Goal: Obtain resource: Obtain resource

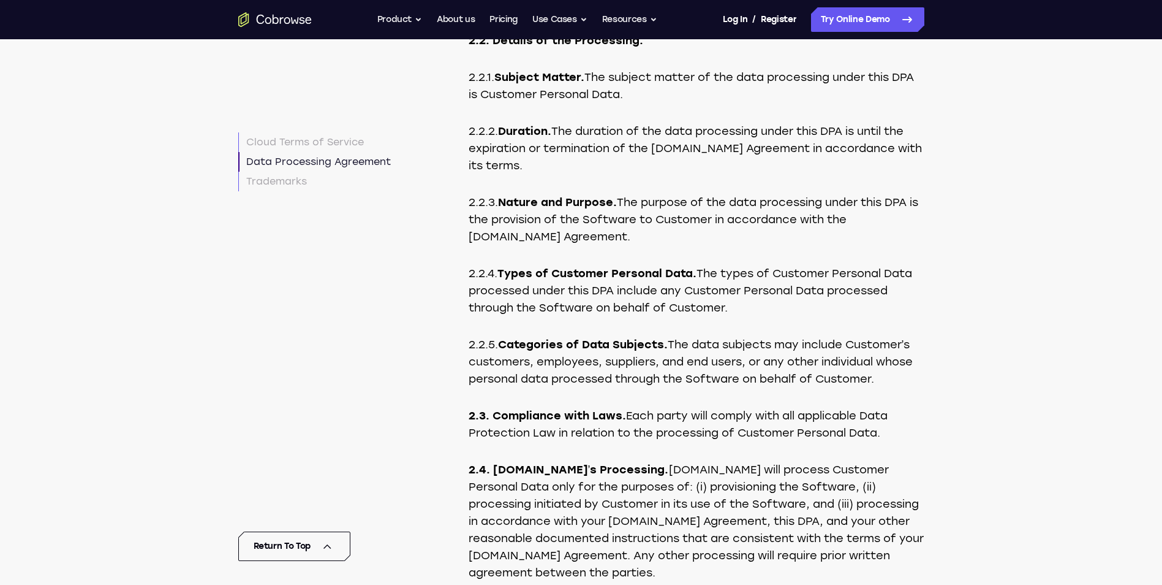
scroll to position [4809, 0]
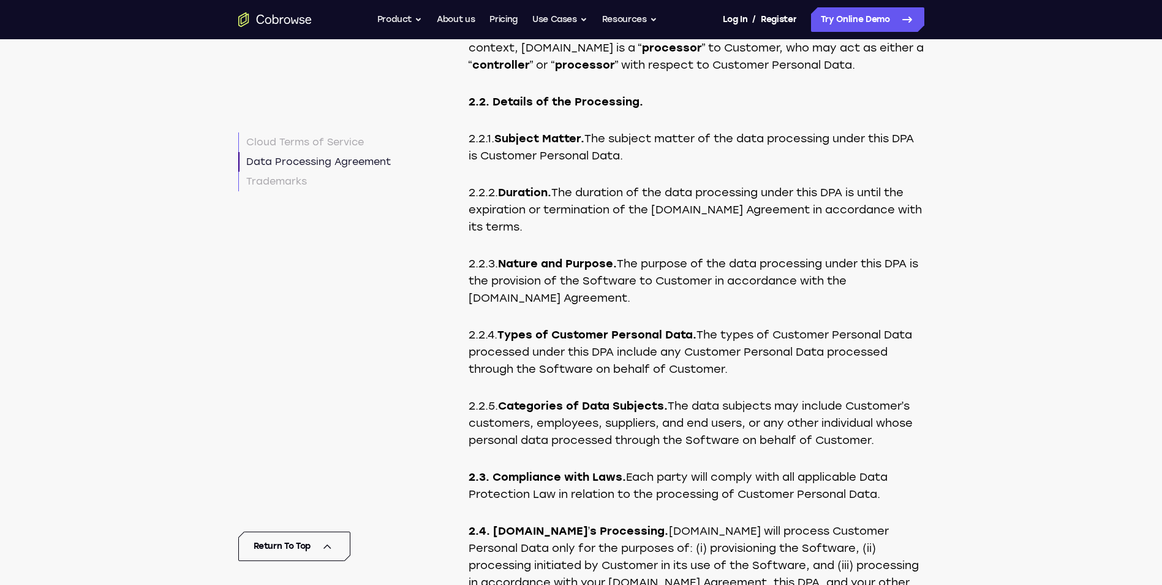
click at [659, 306] on p "2.2.3. Nature and Purpose. The purpose of the data processing under this DPA is…" at bounding box center [697, 280] width 456 height 51
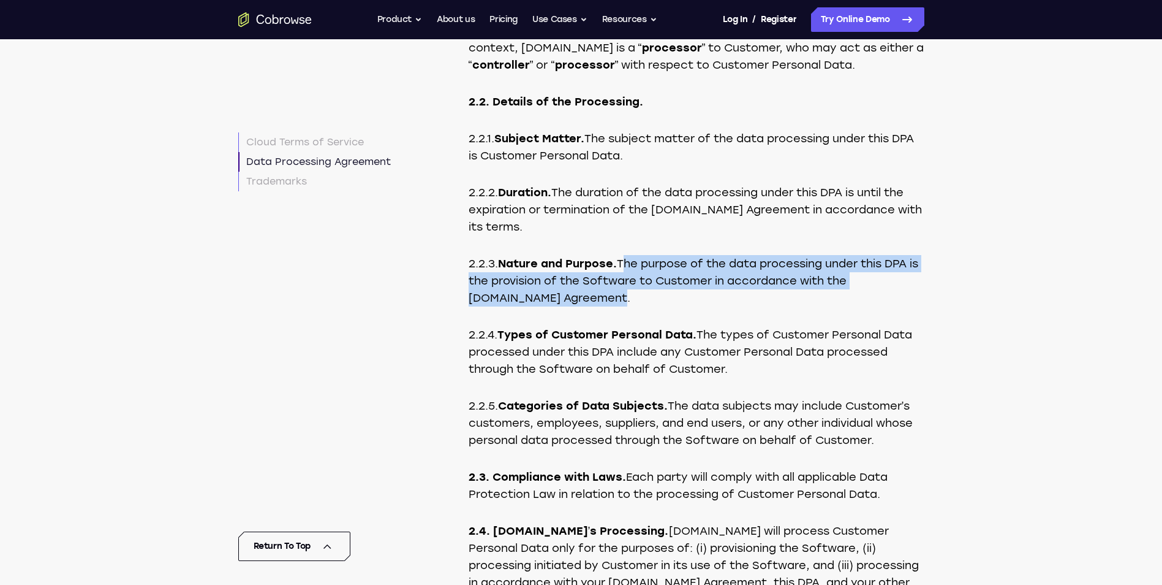
drag, startPoint x: 618, startPoint y: 364, endPoint x: 626, endPoint y: 332, distance: 33.3
click at [626, 306] on p "2.2.3. Nature and Purpose. The purpose of the data processing under this DPA is…" at bounding box center [697, 280] width 456 height 51
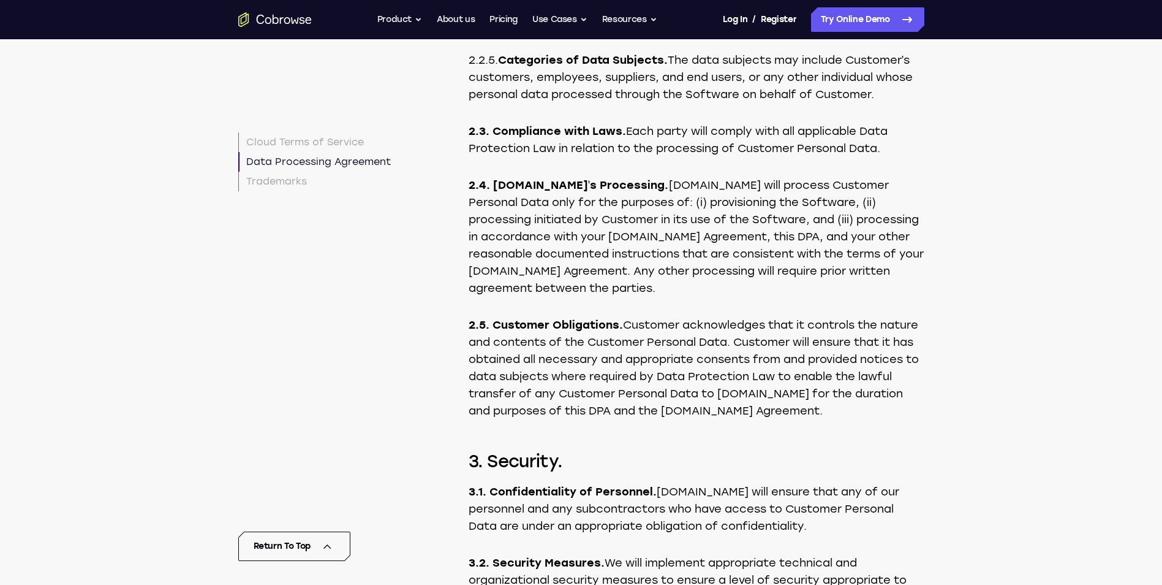
scroll to position [5177, 0]
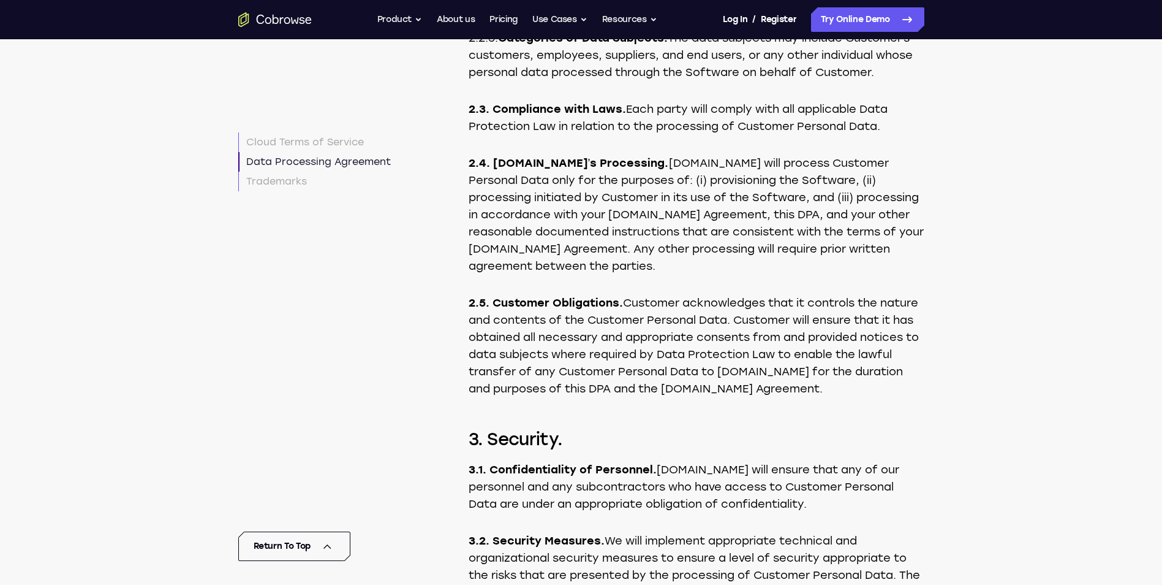
click at [684, 245] on p "2.4. Cobrowse.io’s Processing. Cobrowse.io will process Customer Personal Data …" at bounding box center [697, 214] width 456 height 120
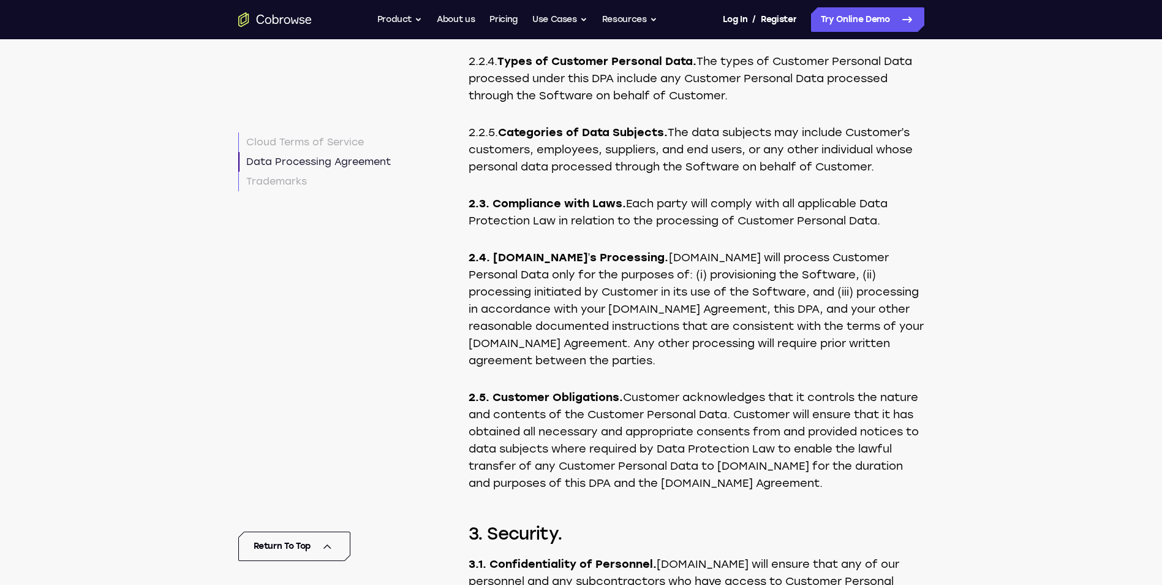
scroll to position [5054, 0]
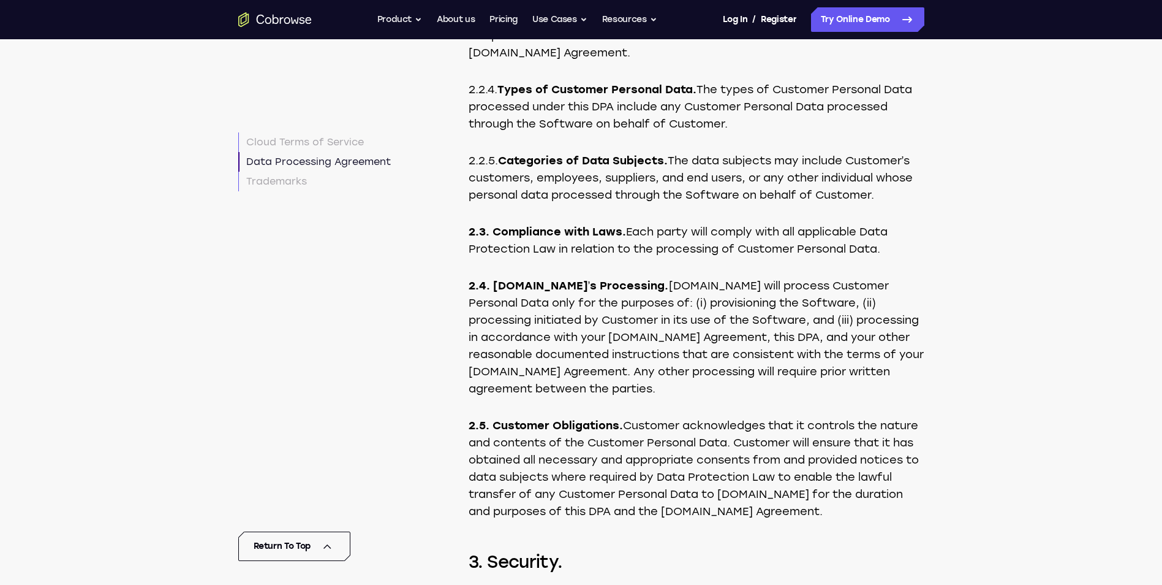
click at [724, 383] on p "2.4. Cobrowse.io’s Processing. Cobrowse.io will process Customer Personal Data …" at bounding box center [697, 337] width 456 height 120
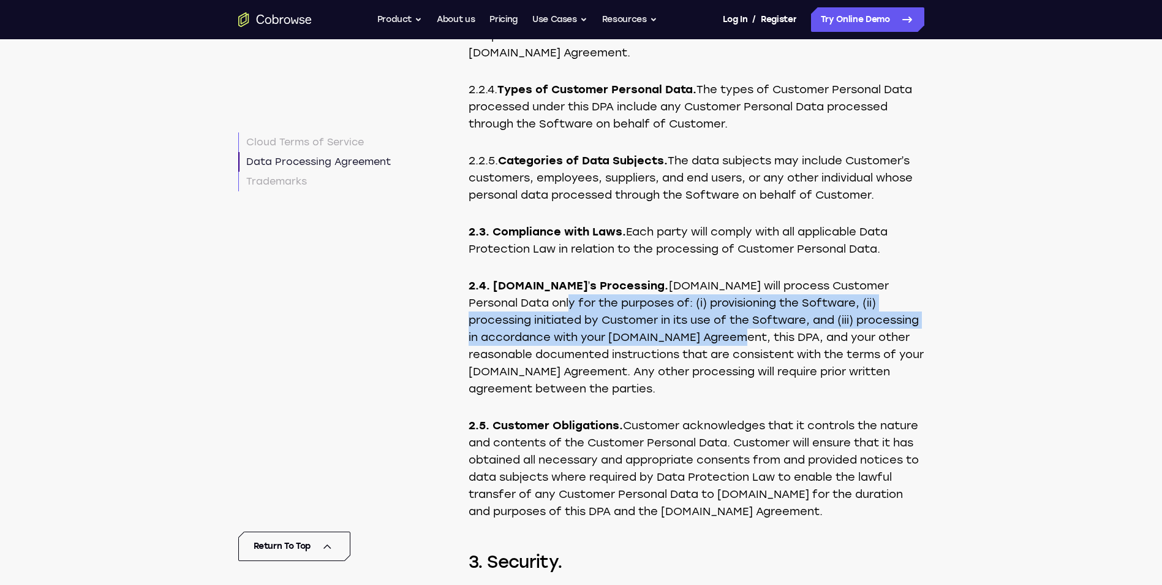
drag, startPoint x: 525, startPoint y: 371, endPoint x: 735, endPoint y: 410, distance: 213.8
click at [735, 397] on p "2.4. Cobrowse.io’s Processing. Cobrowse.io will process Customer Personal Data …" at bounding box center [697, 337] width 456 height 120
click at [571, 381] on p "2.4. Cobrowse.io’s Processing. Cobrowse.io will process Customer Personal Data …" at bounding box center [697, 337] width 456 height 120
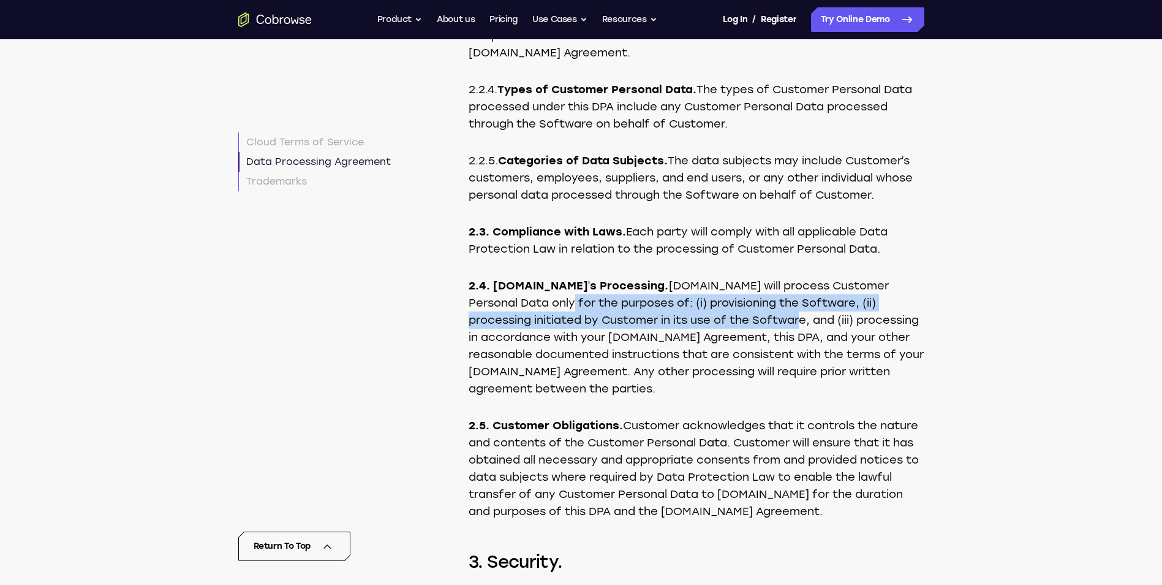
drag, startPoint x: 744, startPoint y: 387, endPoint x: 527, endPoint y: 374, distance: 217.3
click at [527, 374] on p "2.4. Cobrowse.io’s Processing. Cobrowse.io will process Customer Personal Data …" at bounding box center [697, 337] width 456 height 120
copy p "for the purposes of: (i) provisioning the Software, (ii) processing initiated b…"
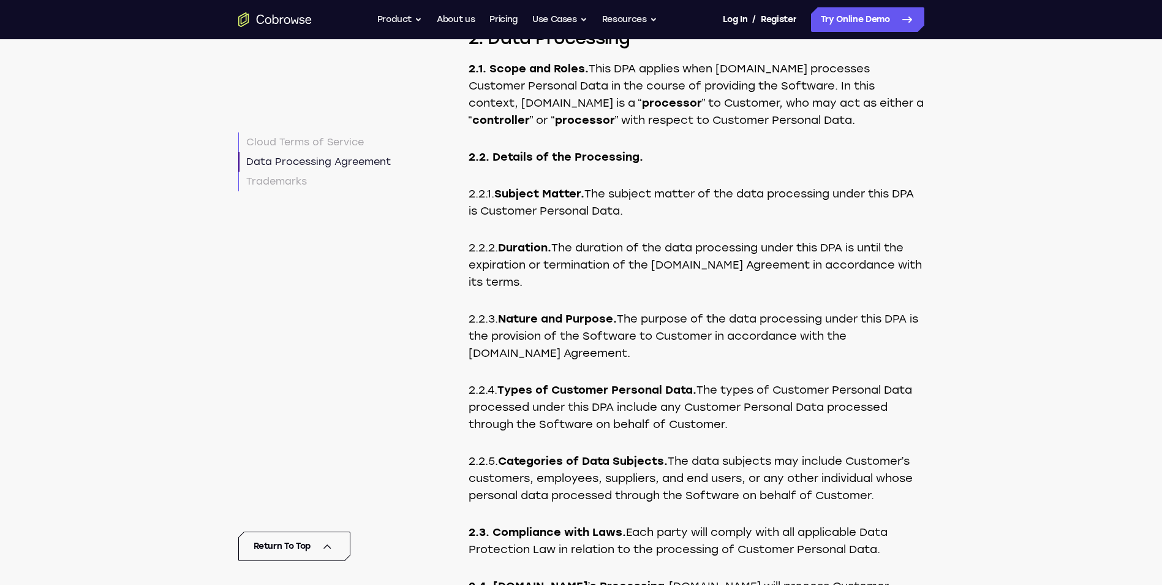
scroll to position [4748, 0]
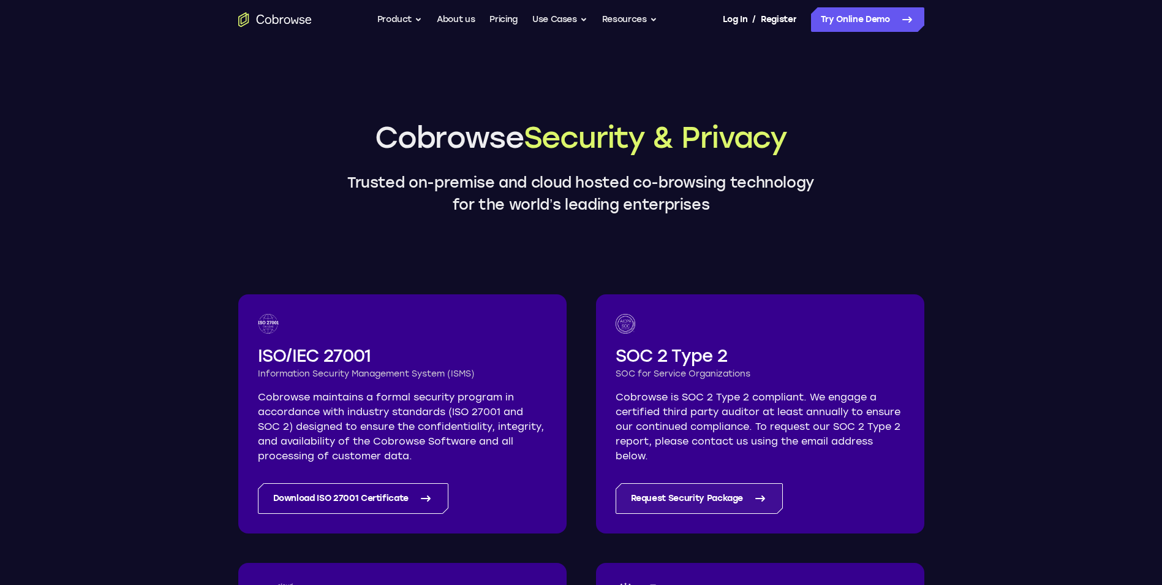
click at [708, 499] on link "Request Security Package" at bounding box center [700, 498] width 168 height 31
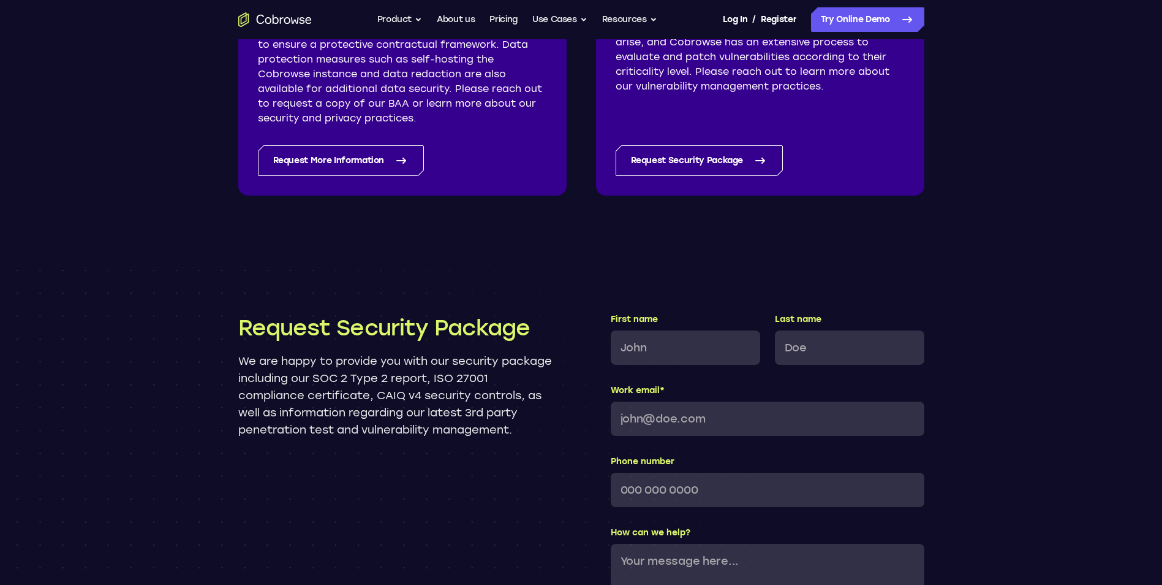
scroll to position [1094, 0]
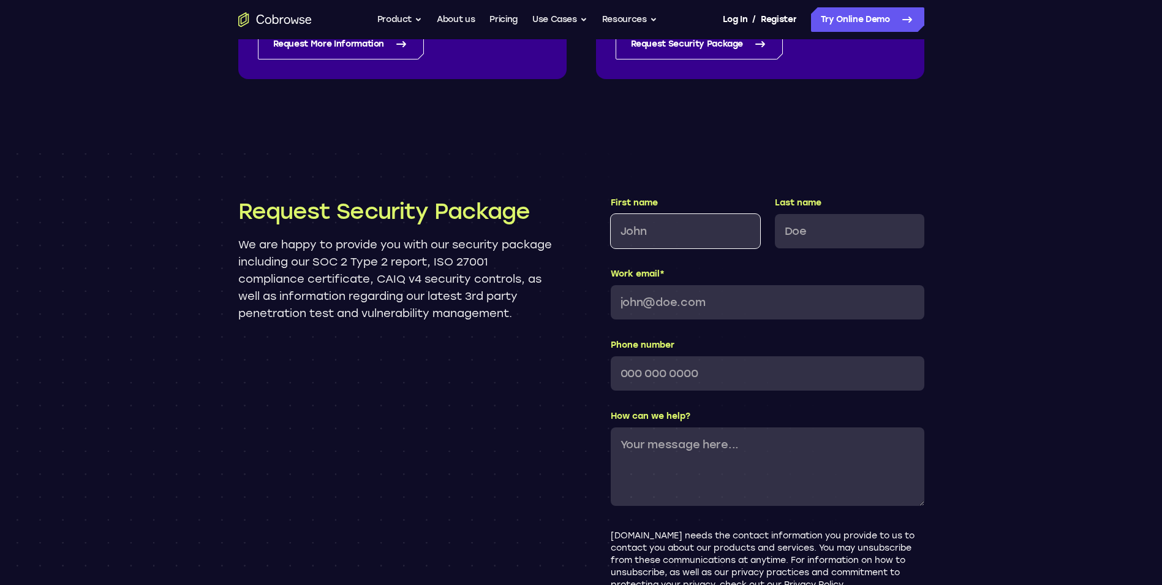
click at [665, 227] on input "First name" at bounding box center [686, 231] width 150 height 34
type input "Mario"
type input "Z"
type input "[EMAIL_ADDRESS][DOMAIN_NAME]"
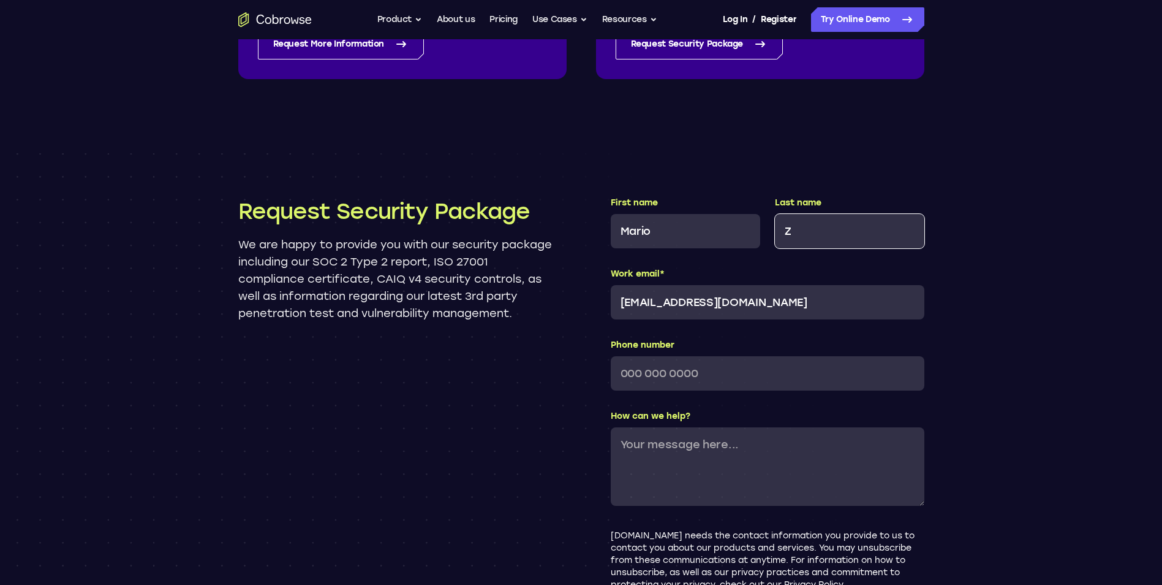
click at [821, 234] on input "Z" at bounding box center [850, 231] width 150 height 34
type input "[PERSON_NAME]"
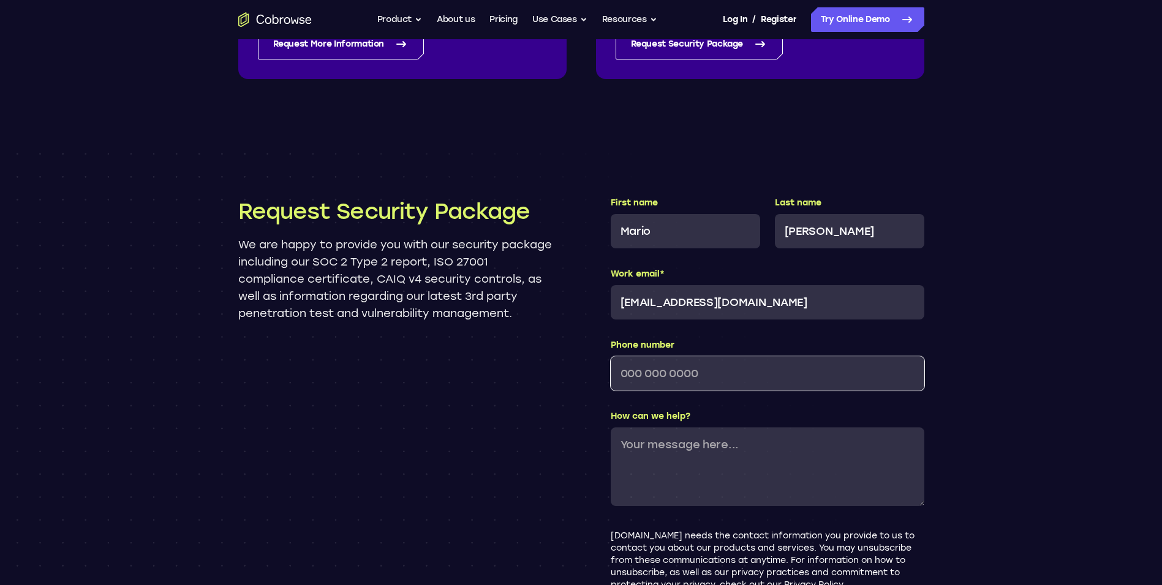
type input "[PHONE_NUMBER]"
type input "[PERSON_NAME]"
click at [1028, 381] on div "Request Security Package We are happy to provide you with our security package …" at bounding box center [581, 417] width 1162 height 558
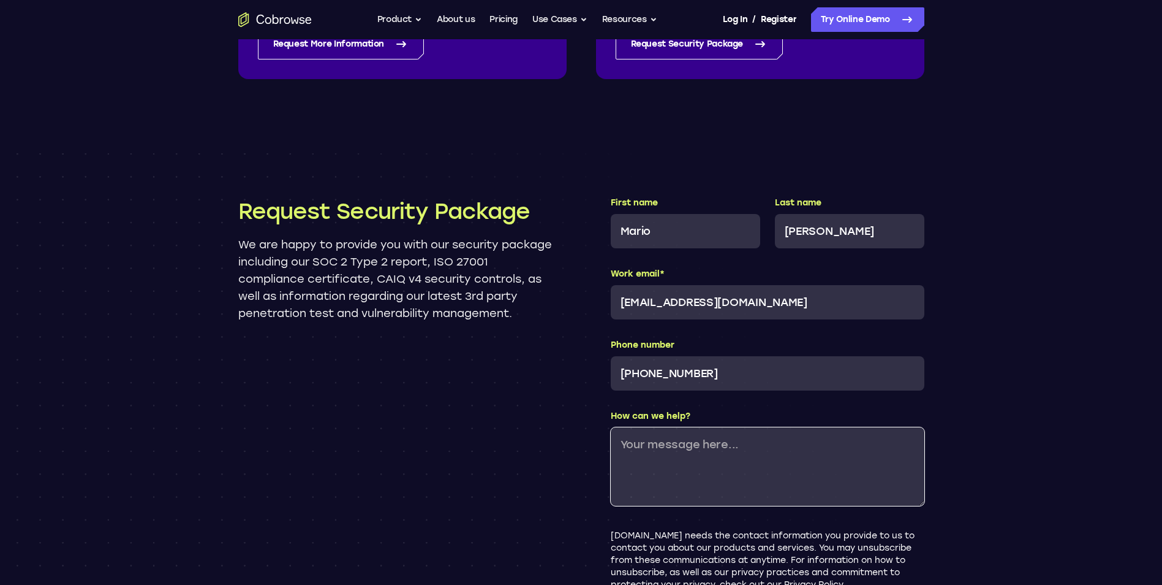
click at [746, 442] on textarea "How can we help?" at bounding box center [768, 466] width 314 height 78
click at [763, 459] on textarea "How can we help?" at bounding box center [768, 466] width 314 height 78
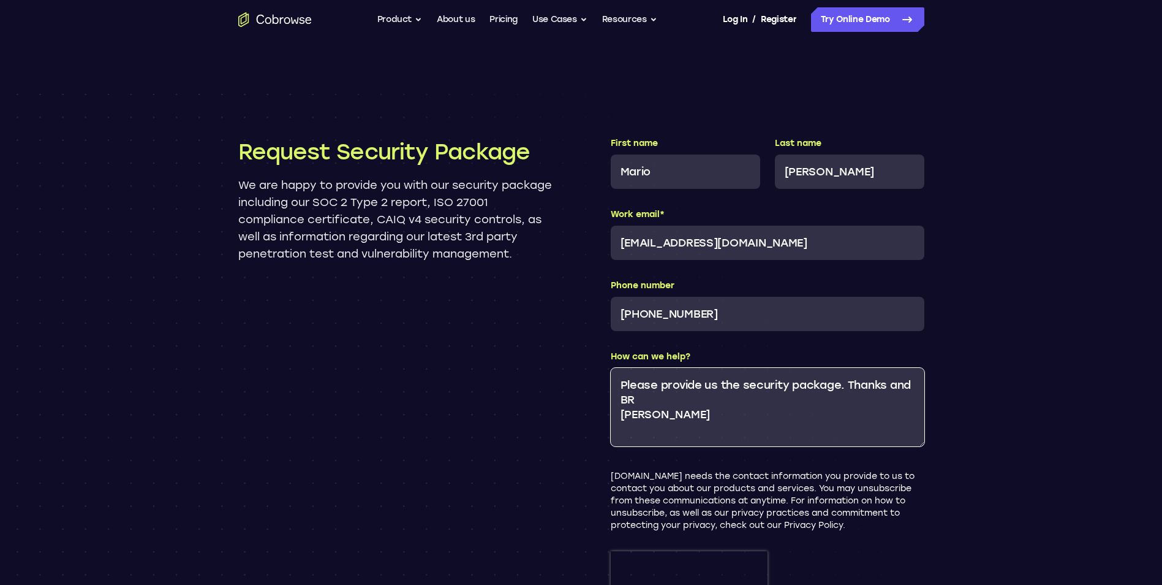
scroll to position [1400, 0]
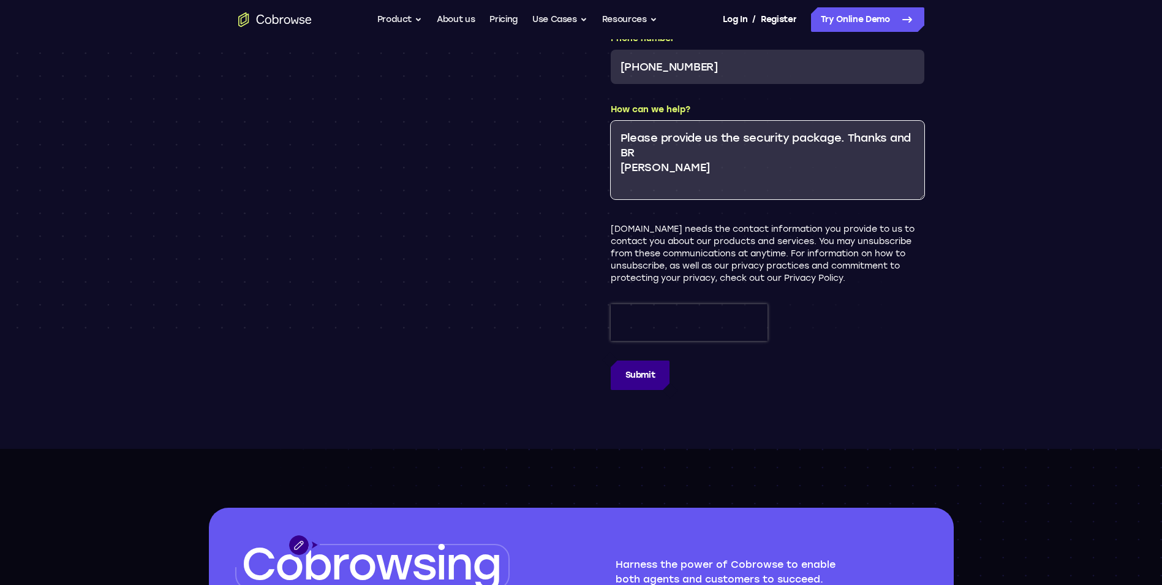
type textarea "Please provide us the security package. Thanks and BR [PERSON_NAME]"
click at [641, 374] on input "Submit" at bounding box center [640, 374] width 59 height 29
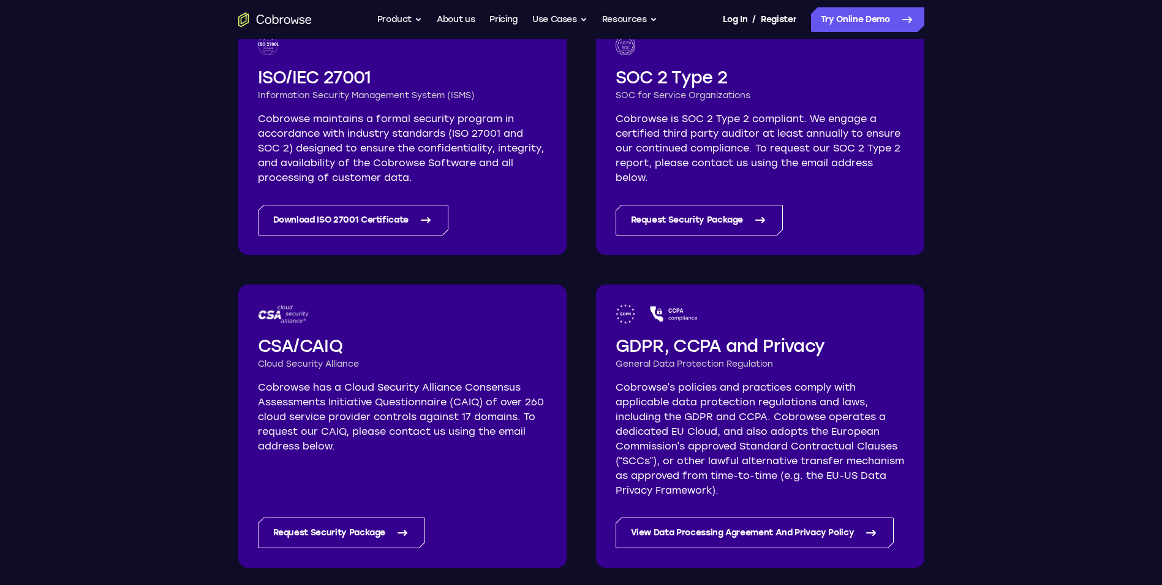
scroll to position [306, 0]
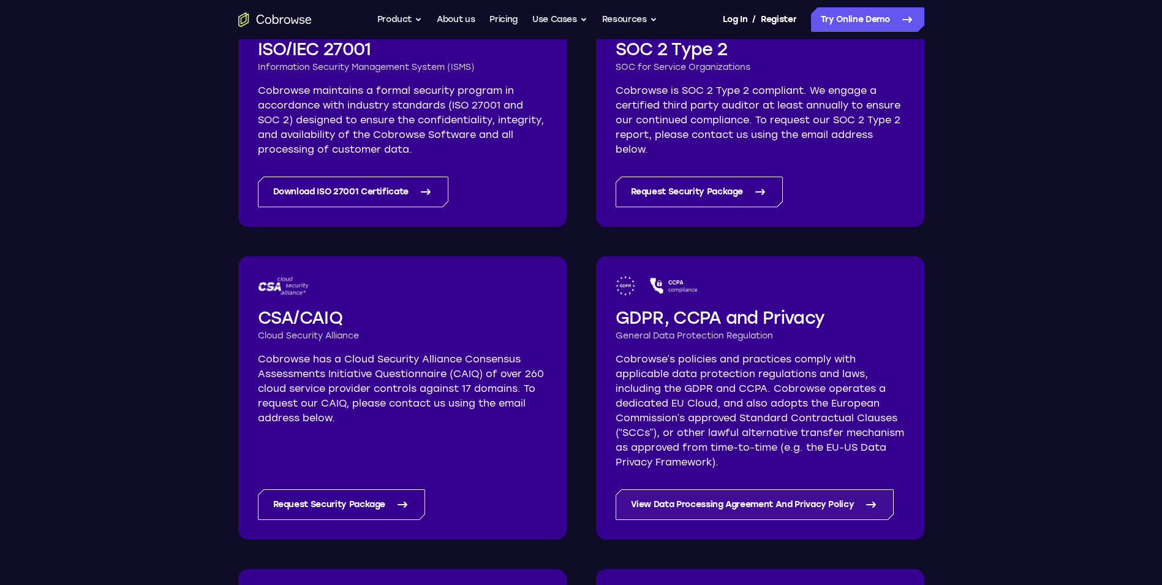
click at [762, 502] on link "View Data Processing Agreement And Privacy Policy" at bounding box center [755, 504] width 279 height 31
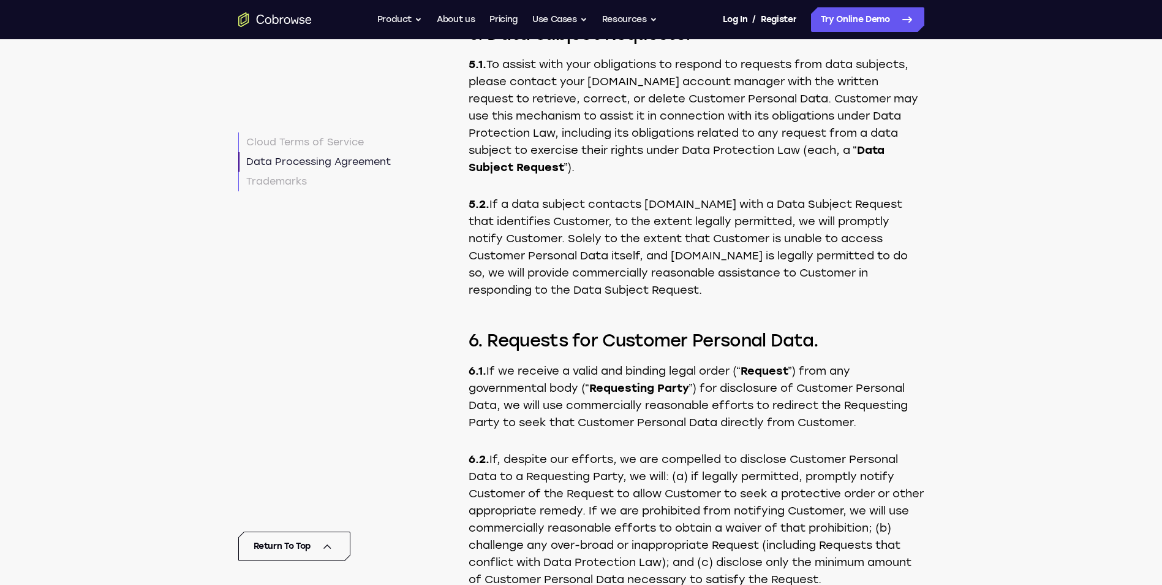
scroll to position [6280, 0]
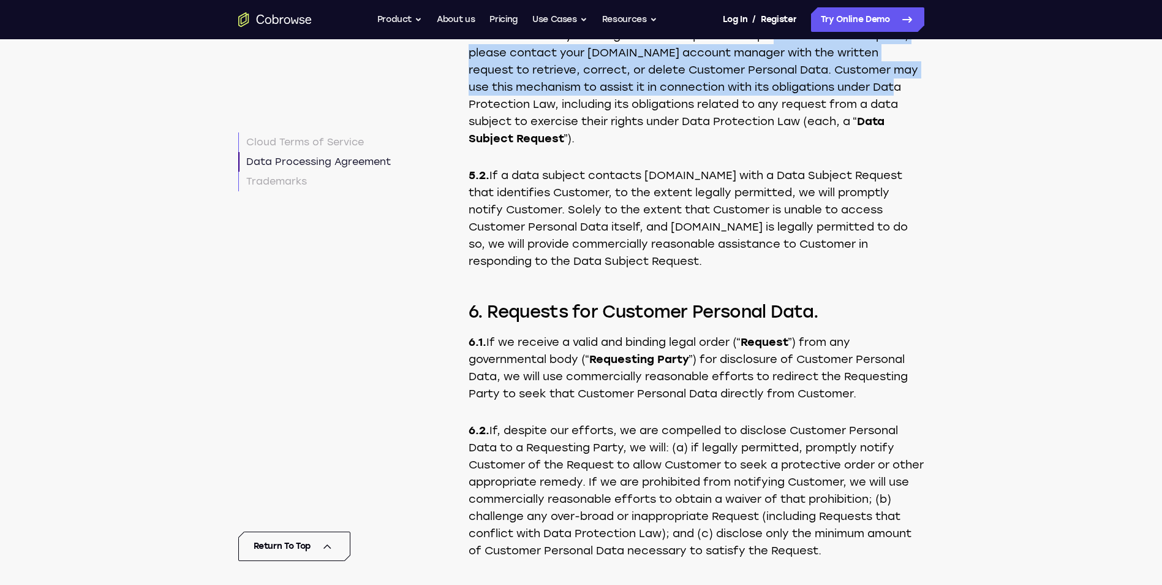
drag, startPoint x: 880, startPoint y: 190, endPoint x: 772, endPoint y: 132, distance: 122.6
click at [772, 132] on p "5.1. To assist with your obligations to respond to requests from data subjects,…" at bounding box center [697, 87] width 456 height 120
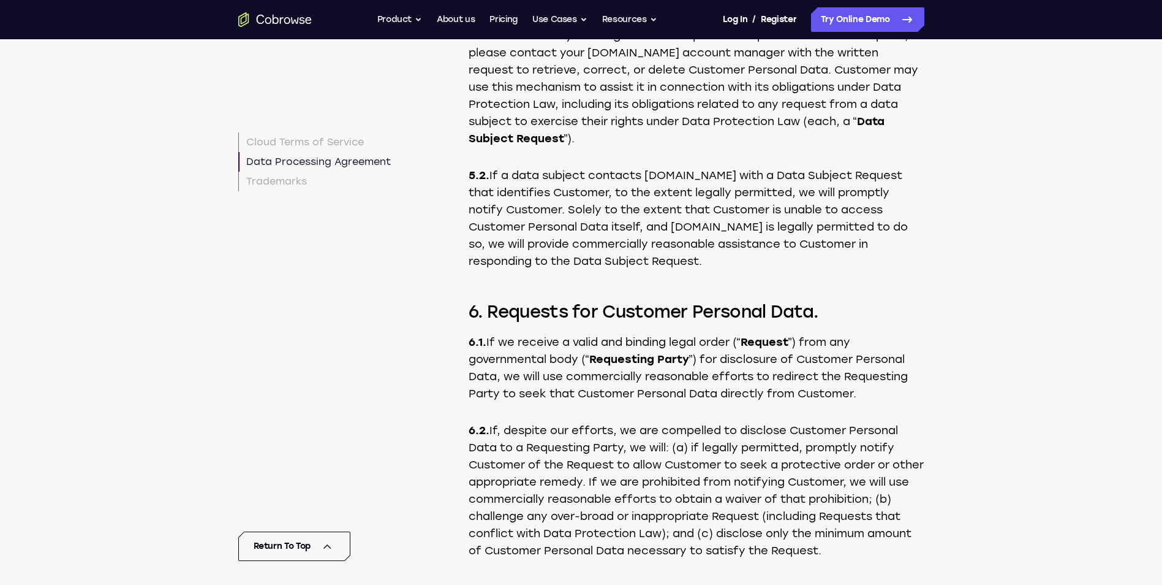
click at [701, 147] on p "5.1. To assist with your obligations to respond to requests from data subjects,…" at bounding box center [697, 87] width 456 height 120
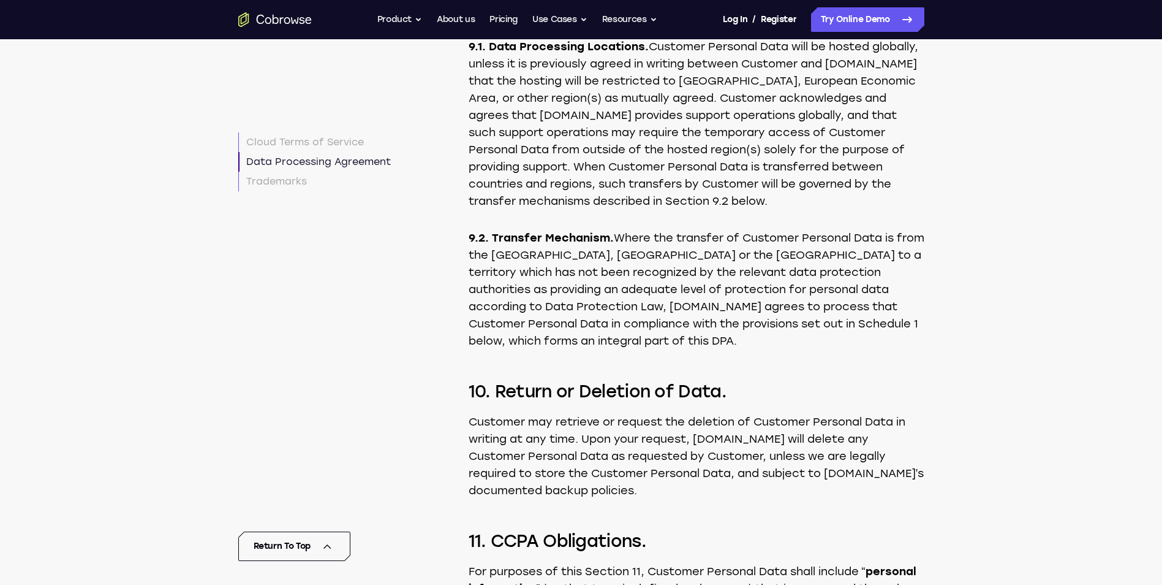
scroll to position [7444, 0]
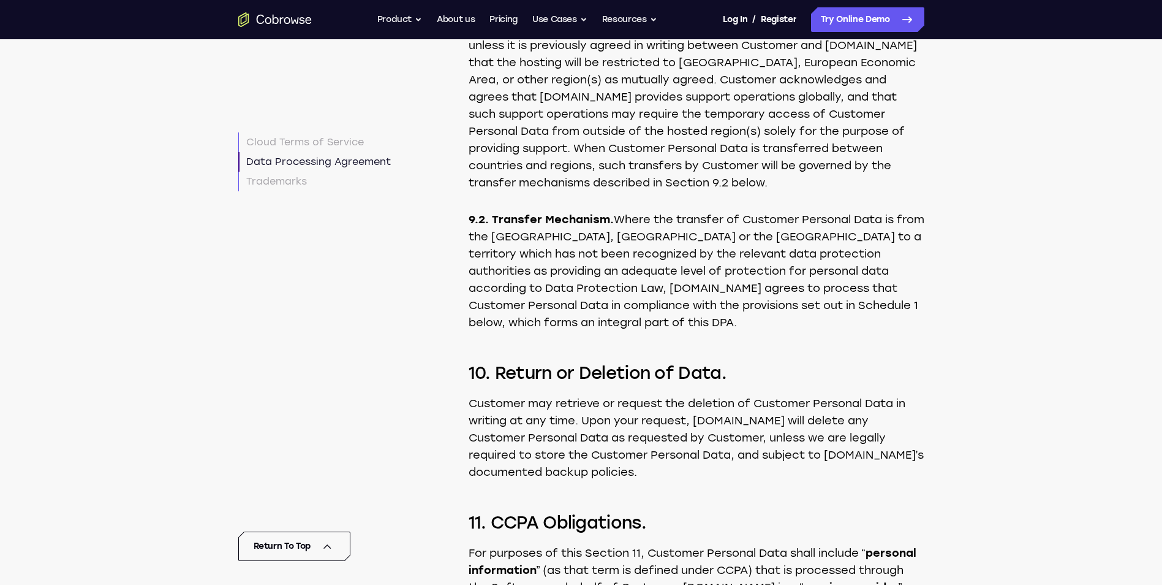
click at [599, 191] on p "9.1. Data Processing Locations. Customer Personal Data will be hosted globally,…" at bounding box center [697, 106] width 456 height 172
click at [642, 191] on p "9.1. Data Processing Locations. Customer Personal Data will be hosted globally,…" at bounding box center [697, 106] width 456 height 172
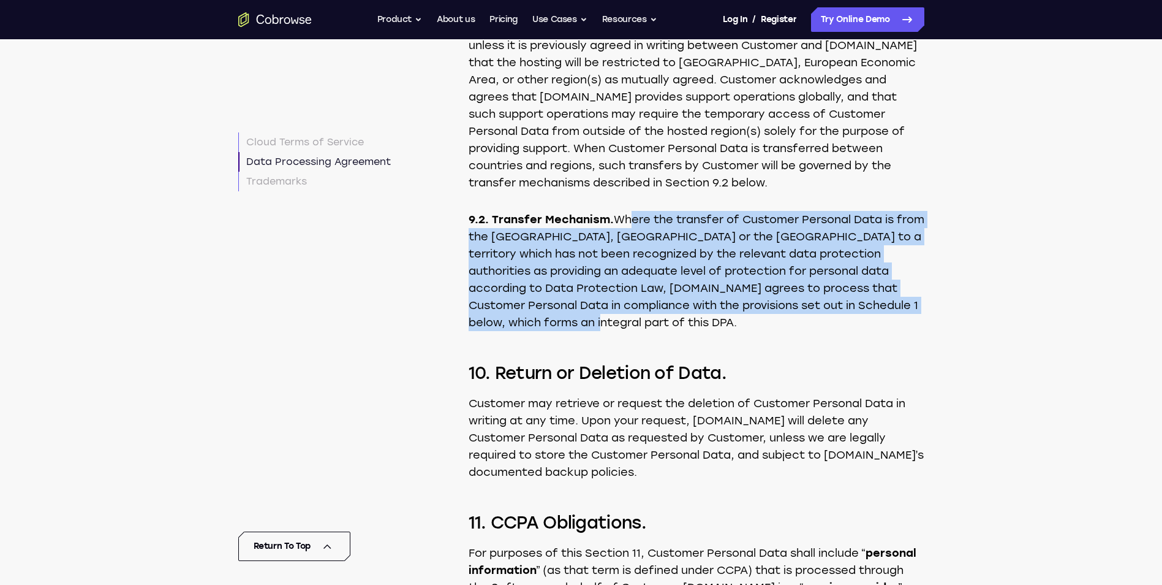
drag, startPoint x: 608, startPoint y: 425, endPoint x: 628, endPoint y: 325, distance: 101.3
click at [628, 325] on p "9.2. Transfer Mechanism. Where the transfer of Customer Personal Data is from t…" at bounding box center [697, 271] width 456 height 120
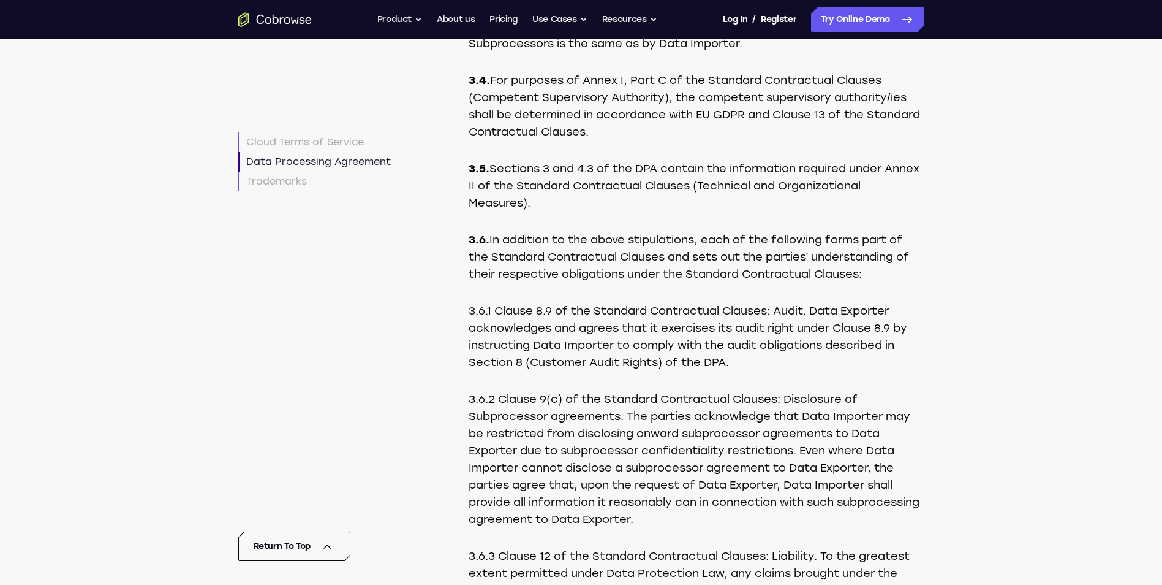
scroll to position [10079, 0]
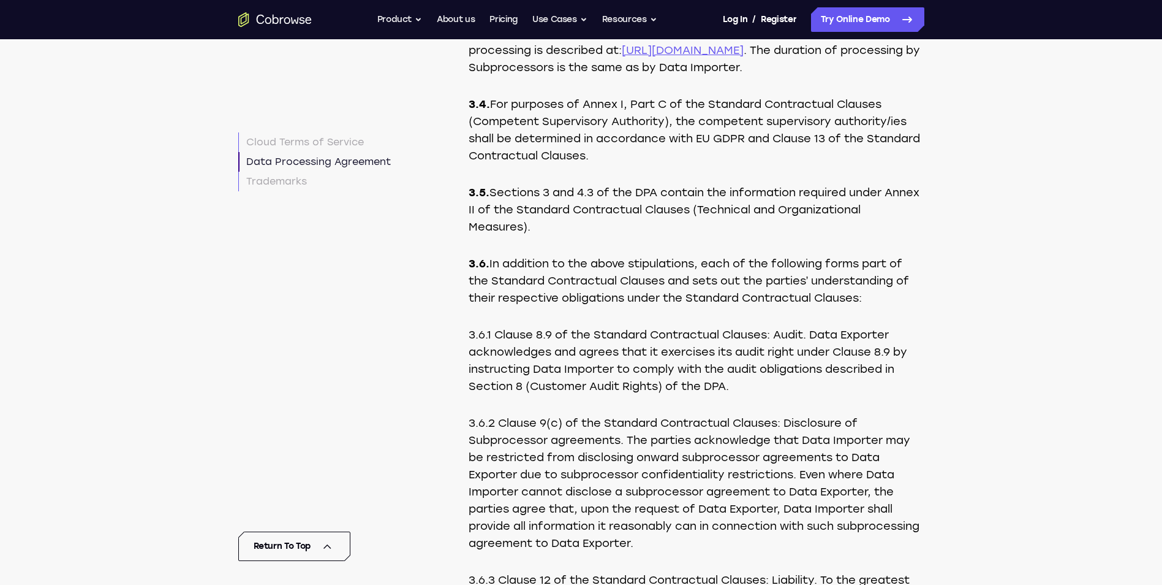
click at [713, 235] on p "3.5. Sections 3 and 4.3 of the DPA contain the information required under Annex…" at bounding box center [697, 209] width 456 height 51
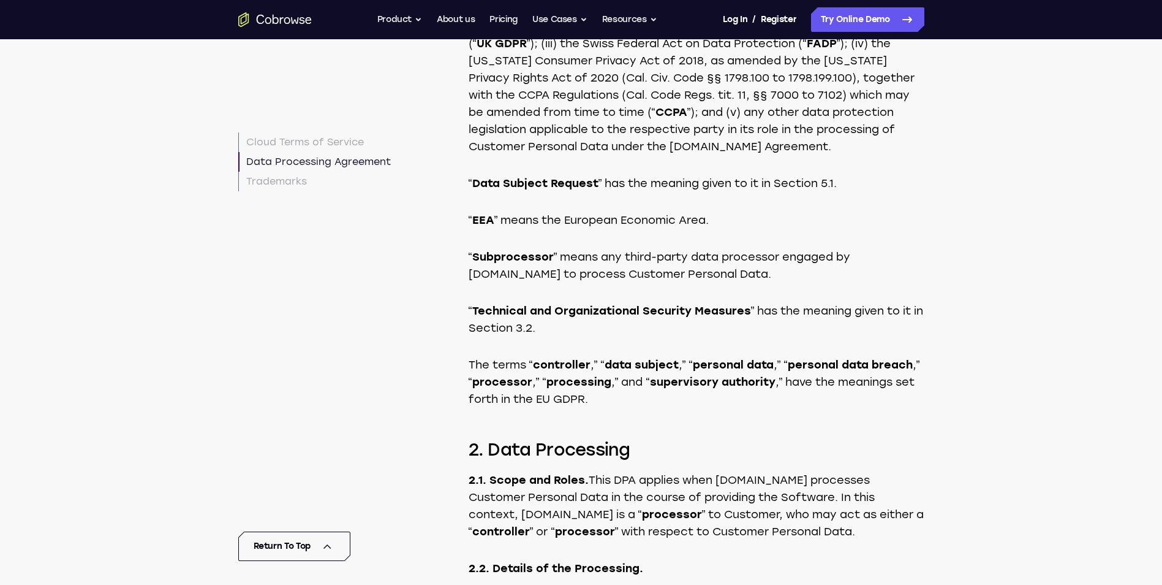
scroll to position [4380, 0]
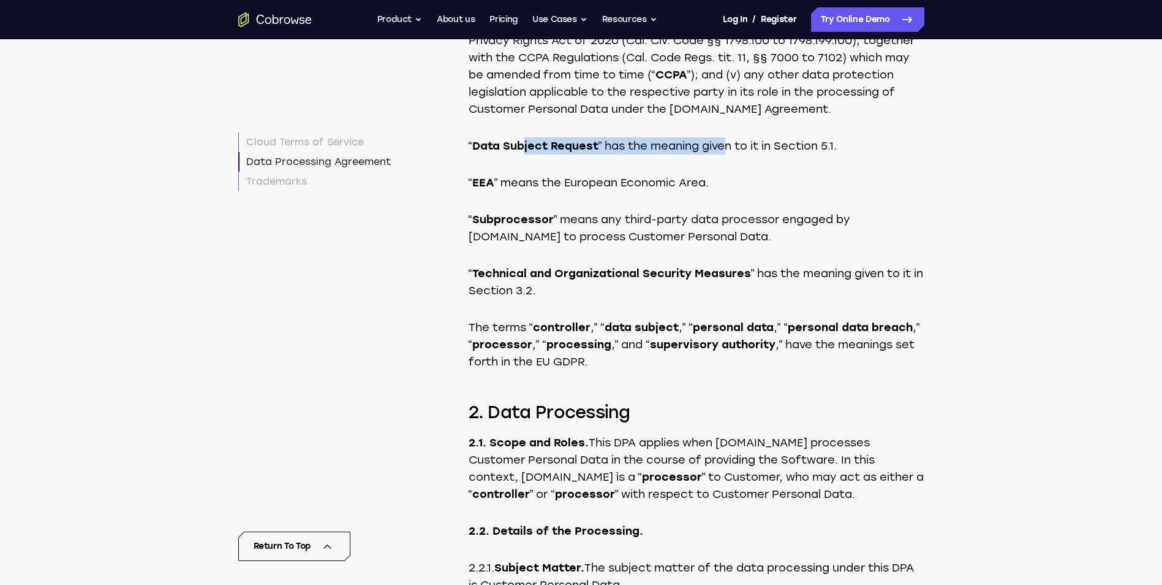
drag, startPoint x: 525, startPoint y: 215, endPoint x: 727, endPoint y: 215, distance: 202.2
click at [727, 154] on p "“ Data Subject Request ” has the meaning given to it in Section 5.1." at bounding box center [697, 145] width 456 height 17
drag, startPoint x: 535, startPoint y: 217, endPoint x: 767, endPoint y: 213, distance: 231.7
click at [767, 154] on p "“ Data Subject Request ” has the meaning given to it in Section 5.1." at bounding box center [697, 145] width 456 height 17
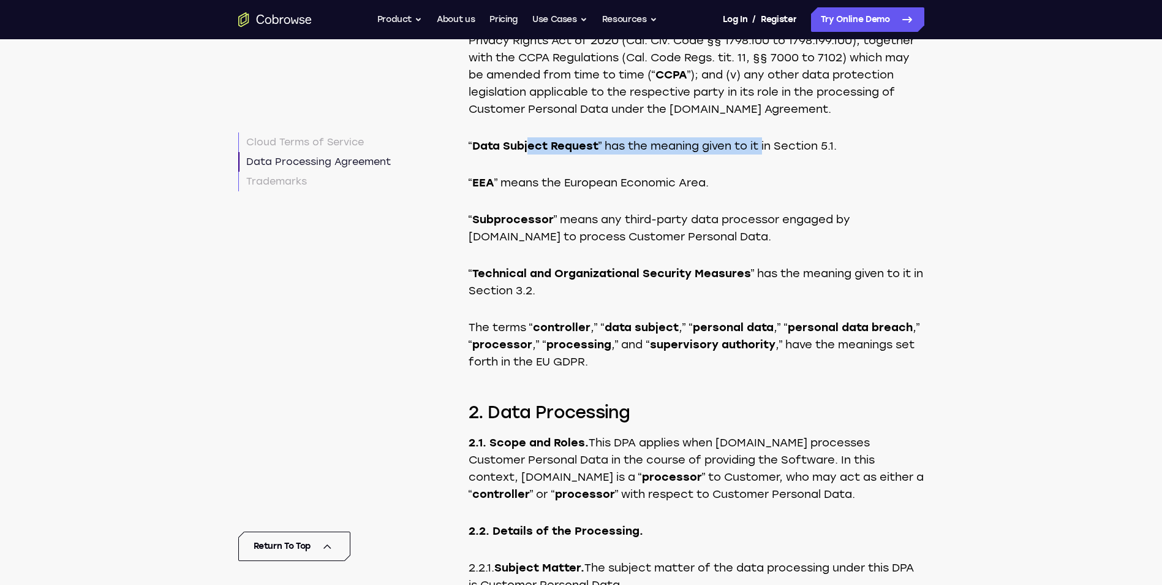
click at [767, 154] on p "“ Data Subject Request ” has the meaning given to it in Section 5.1." at bounding box center [697, 145] width 456 height 17
click at [516, 191] on p "“ EEA ” means the European Economic Area." at bounding box center [697, 182] width 456 height 17
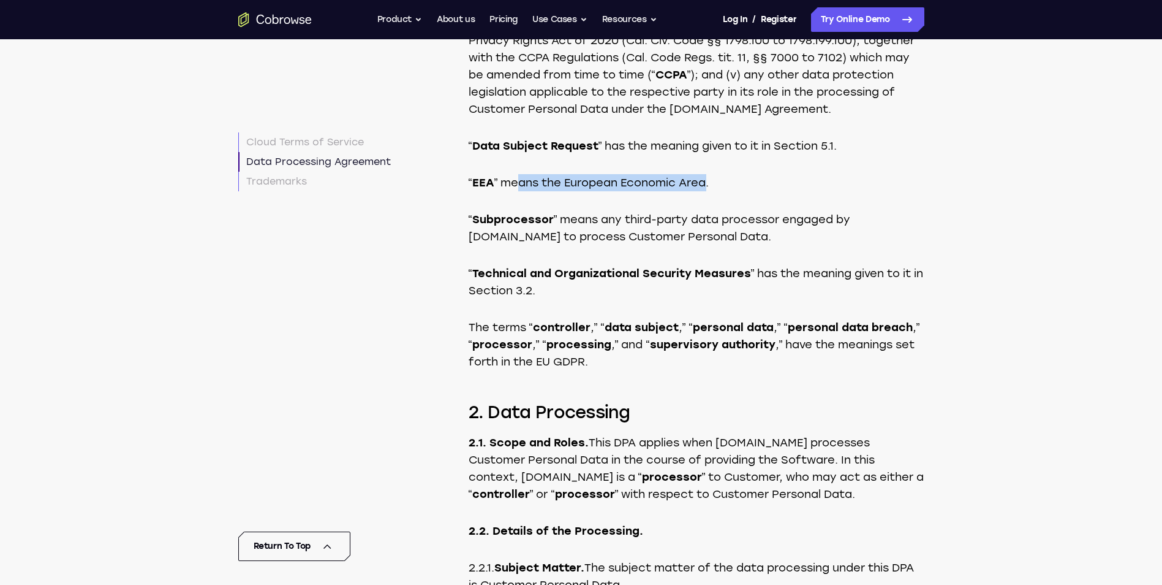
drag, startPoint x: 518, startPoint y: 253, endPoint x: 705, endPoint y: 247, distance: 187.6
click at [705, 191] on p "“ EEA ” means the European Economic Area." at bounding box center [697, 182] width 456 height 17
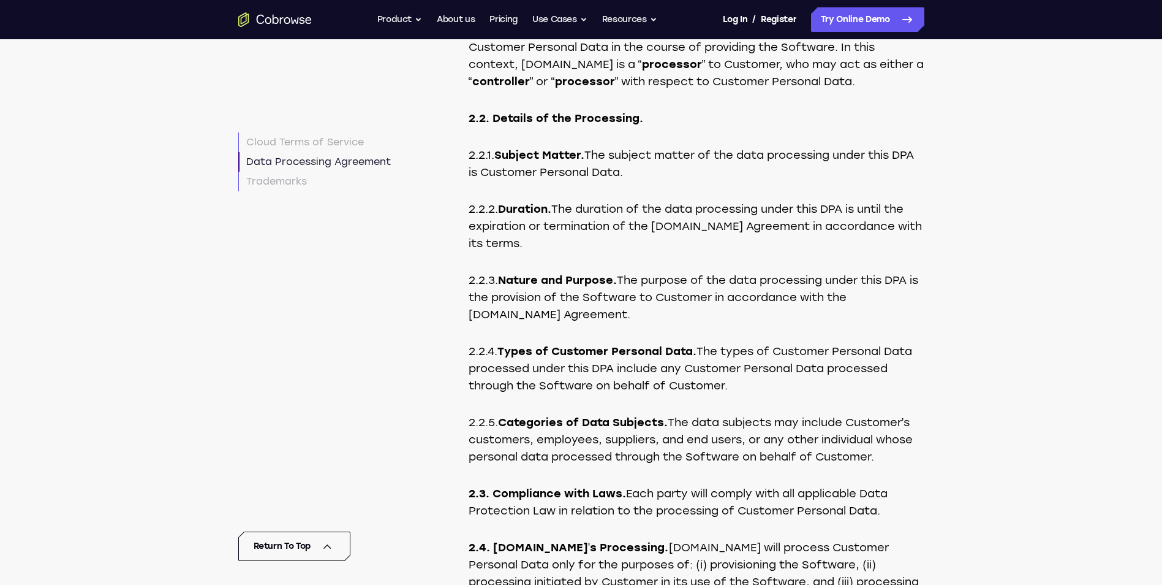
scroll to position [4809, 0]
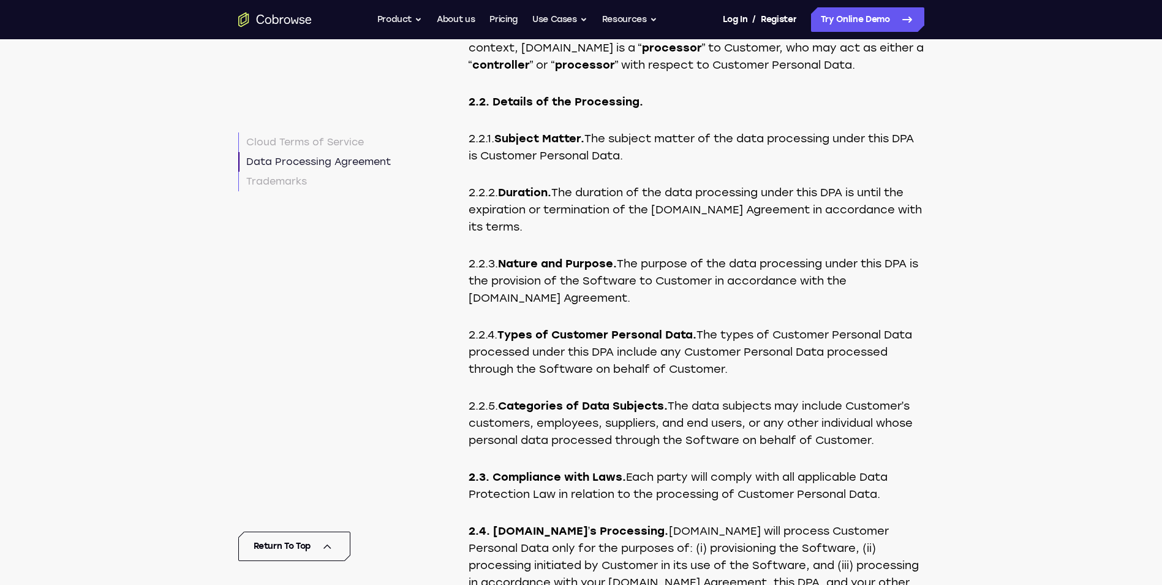
click at [626, 306] on p "2.2.3. Nature and Purpose. The purpose of the data processing under this DPA is…" at bounding box center [697, 280] width 456 height 51
click at [617, 306] on p "2.2.3. Nature and Purpose. The purpose of the data processing under this DPA is…" at bounding box center [697, 280] width 456 height 51
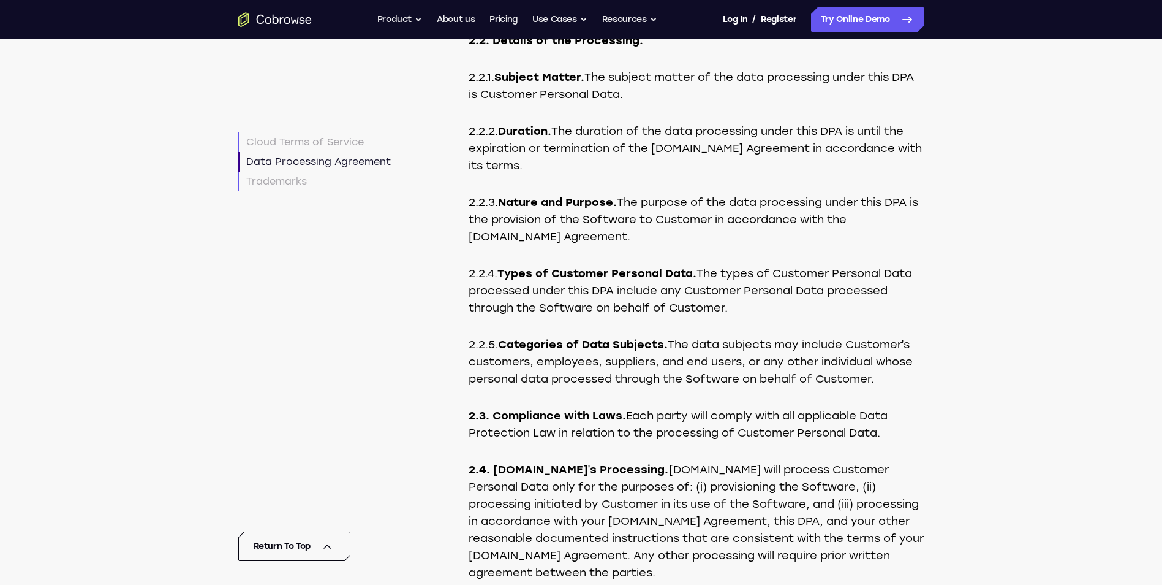
drag, startPoint x: 755, startPoint y: 375, endPoint x: 708, endPoint y: 341, distance: 57.5
click at [708, 316] on p "2.2.4. Types of Customer Personal Data. The types of Customer Personal Data pro…" at bounding box center [697, 290] width 456 height 51
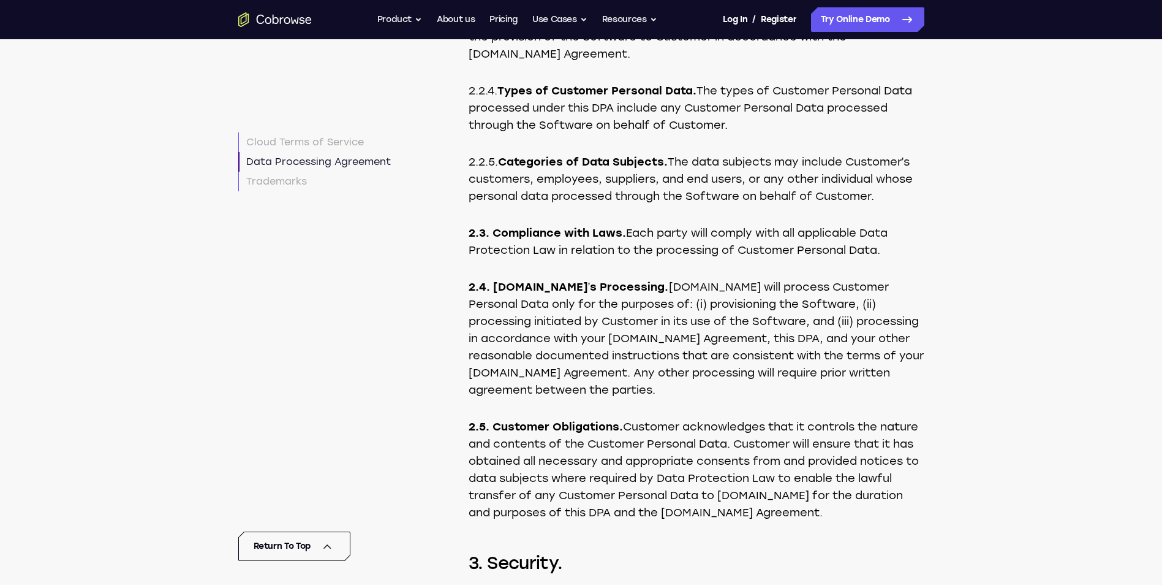
scroll to position [5116, 0]
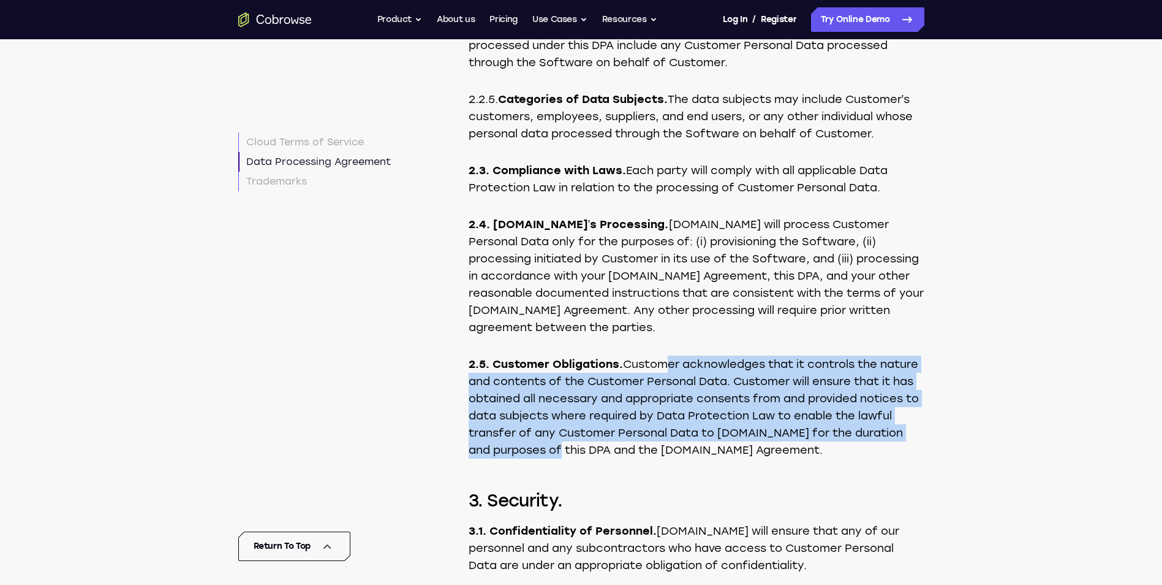
drag, startPoint x: 643, startPoint y: 516, endPoint x: 658, endPoint y: 428, distance: 89.0
click at [658, 428] on p "2.5. Customer Obligations. Customer acknowledges that it controls the nature an…" at bounding box center [697, 406] width 456 height 103
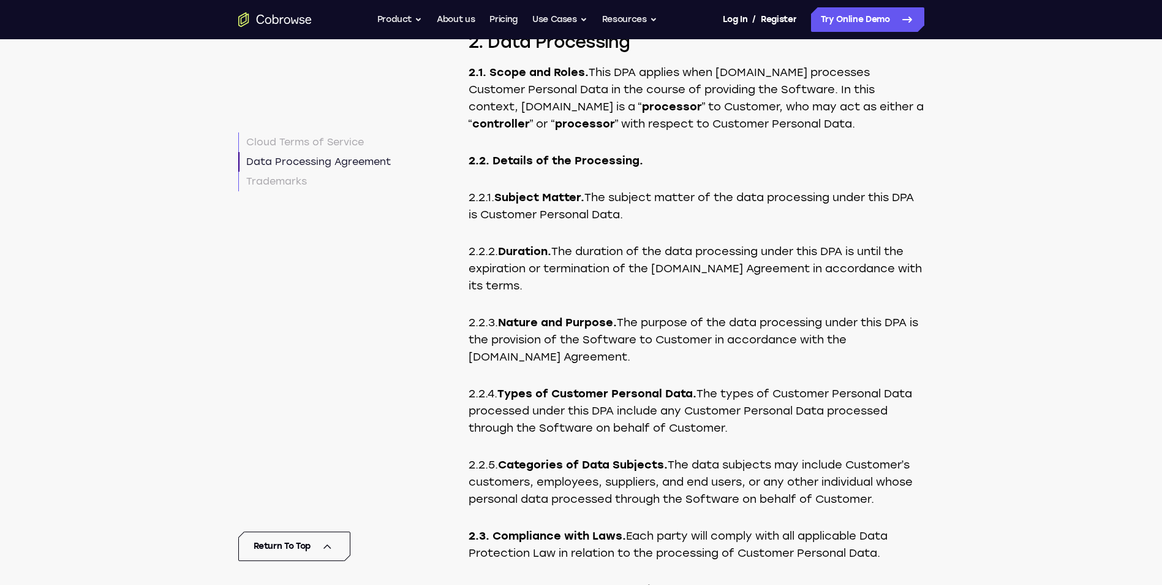
scroll to position [4748, 0]
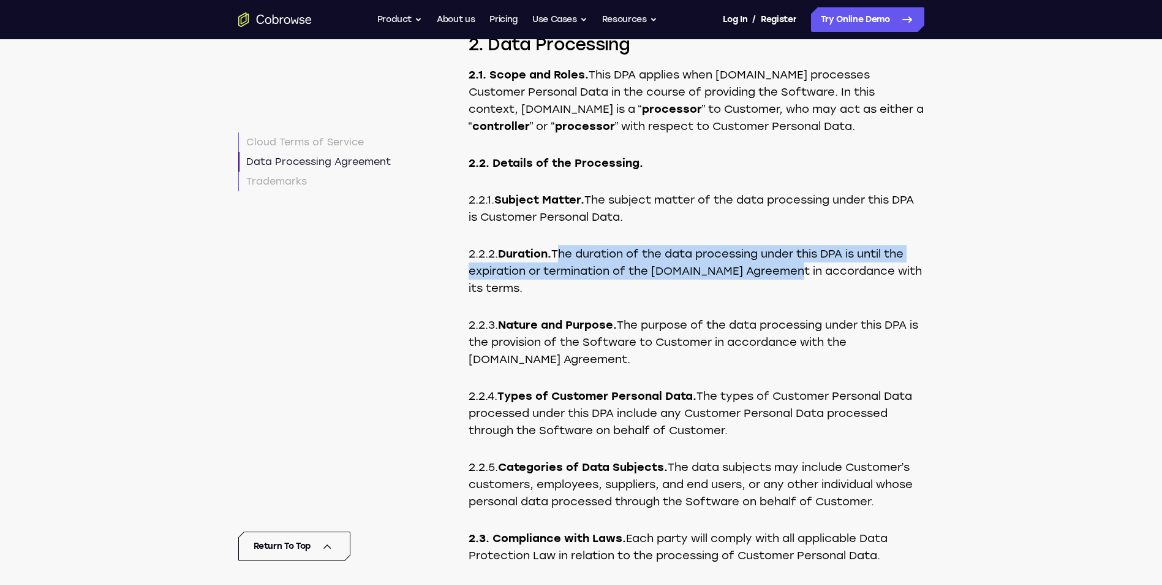
drag, startPoint x: 559, startPoint y: 322, endPoint x: 793, endPoint y: 335, distance: 233.8
click at [793, 297] on p "2.2.2. Duration. The duration of the data processing under this DPA is until th…" at bounding box center [697, 270] width 456 height 51
drag, startPoint x: 793, startPoint y: 335, endPoint x: 708, endPoint y: 333, distance: 85.2
copy p "The duration of the data processing under this DPA is until the expiration or t…"
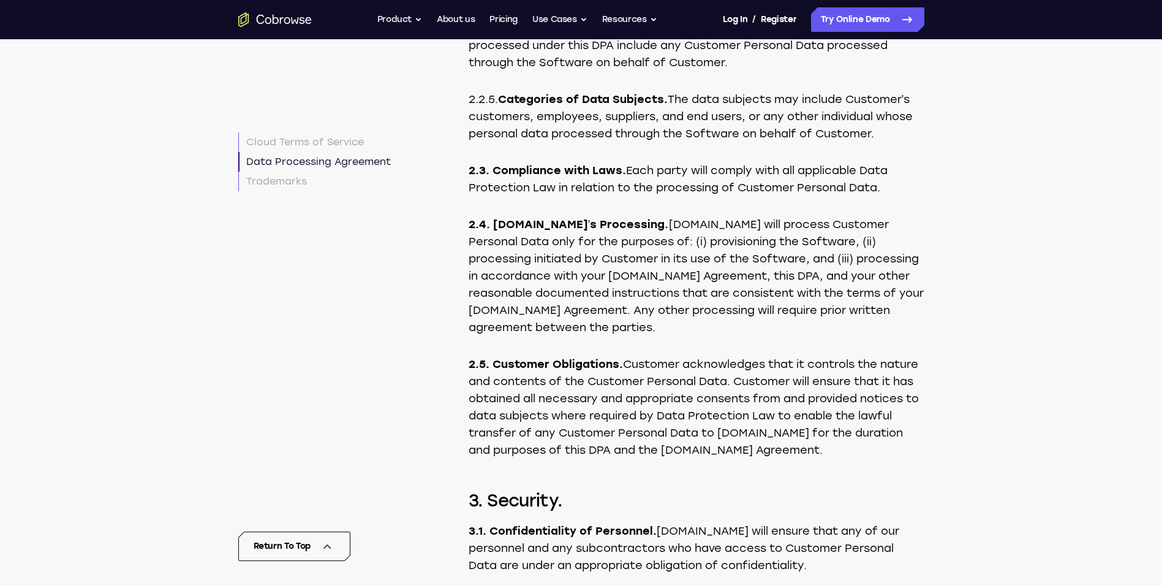
scroll to position [5177, 0]
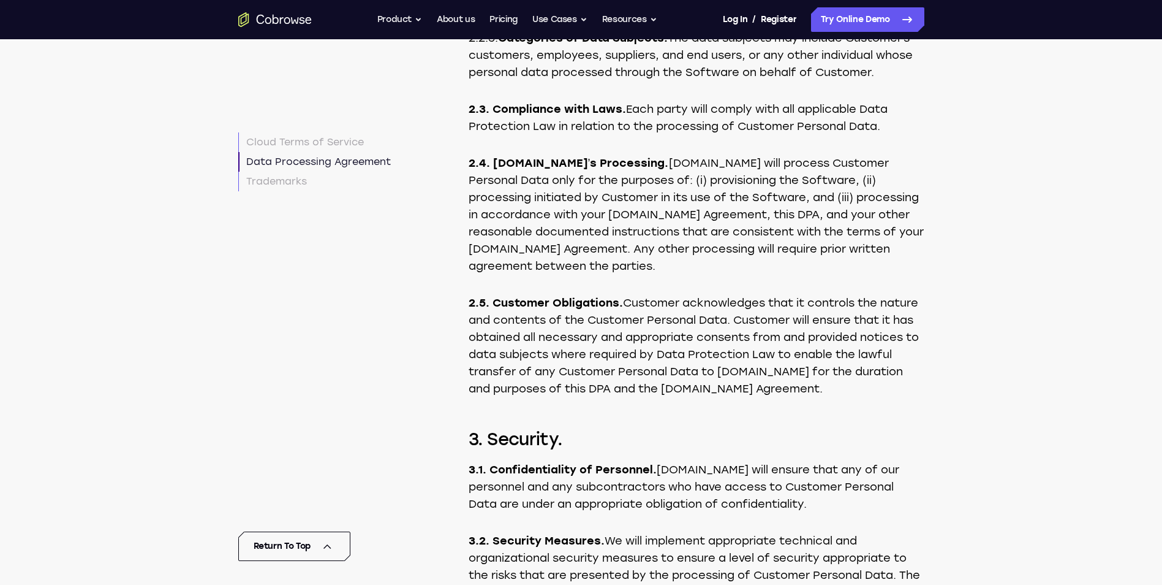
click at [669, 236] on p "2.4. Cobrowse.io’s Processing. Cobrowse.io will process Customer Personal Data …" at bounding box center [697, 214] width 456 height 120
click at [641, 397] on p "2.5. Customer Obligations. Customer acknowledges that it controls the nature an…" at bounding box center [697, 345] width 456 height 103
click at [669, 371] on p "2.5. Customer Obligations. Customer acknowledges that it controls the nature an…" at bounding box center [697, 345] width 456 height 103
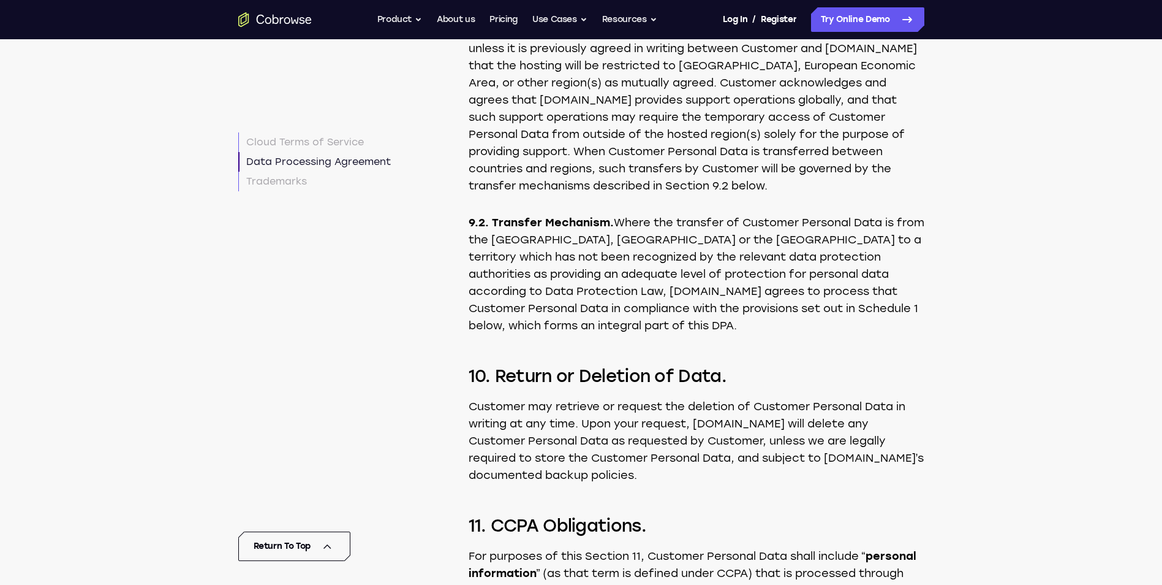
scroll to position [7444, 0]
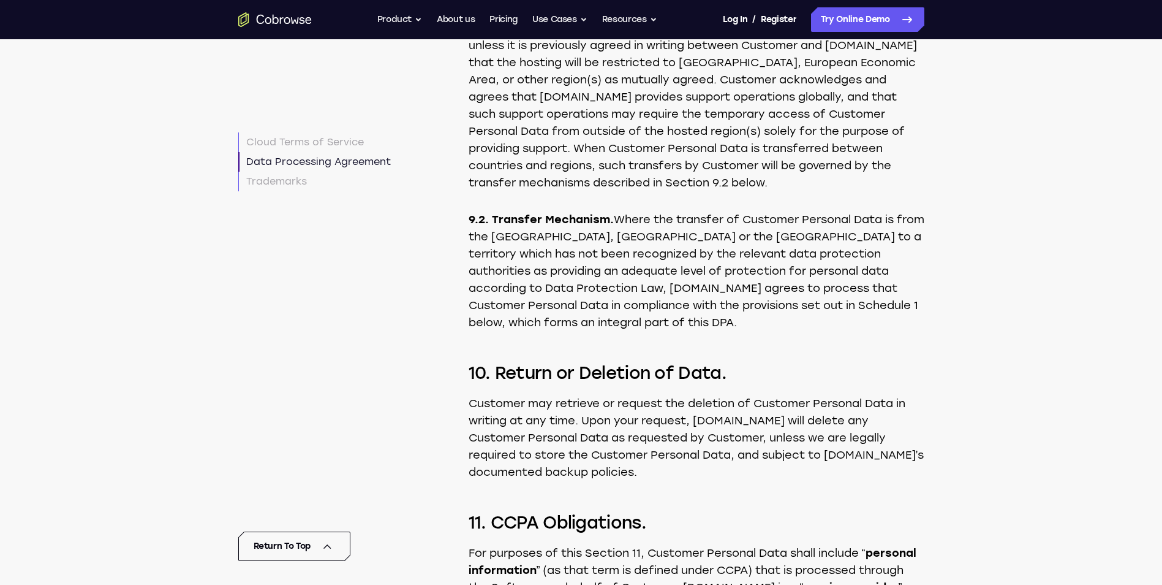
click at [645, 331] on p "9.2. Transfer Mechanism. Where the transfer of Customer Personal Data is from t…" at bounding box center [697, 271] width 456 height 120
click at [618, 319] on p "9.2. Transfer Mechanism. Where the transfer of Customer Personal Data is from t…" at bounding box center [697, 271] width 456 height 120
drag, startPoint x: 544, startPoint y: 336, endPoint x: 738, endPoint y: 334, distance: 193.7
click at [738, 331] on p "9.2. Transfer Mechanism. Where the transfer of Customer Personal Data is from t…" at bounding box center [697, 271] width 456 height 120
click at [537, 331] on p "9.2. Transfer Mechanism. Where the transfer of Customer Personal Data is from t…" at bounding box center [697, 271] width 456 height 120
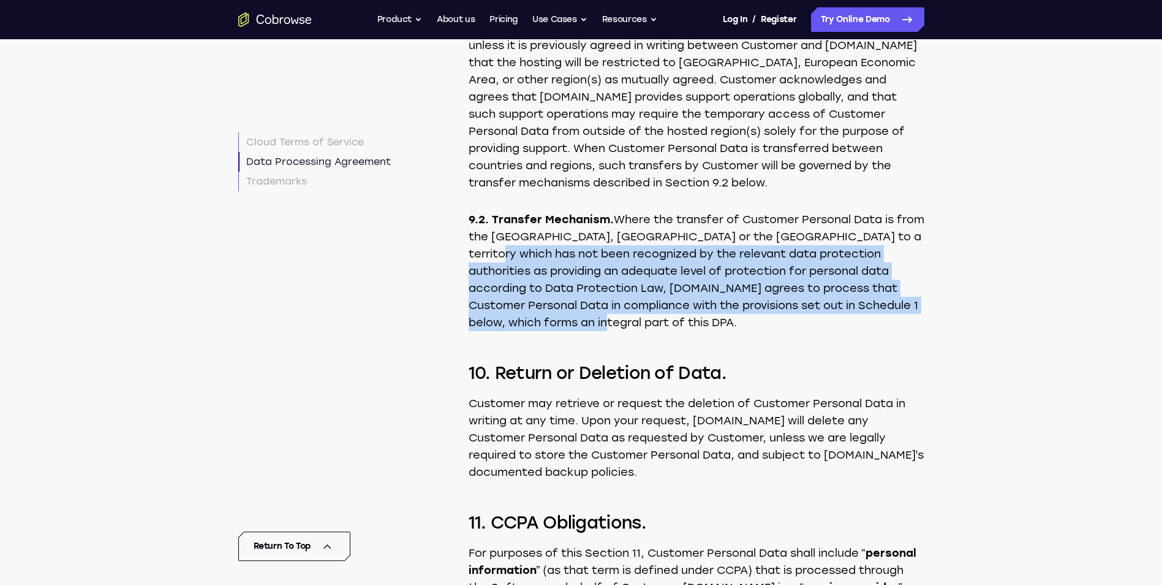
drag, startPoint x: 500, startPoint y: 360, endPoint x: 625, endPoint y: 430, distance: 143.2
click at [625, 331] on p "9.2. Transfer Mechanism. Where the transfer of Customer Personal Data is from t…" at bounding box center [697, 271] width 456 height 120
click at [632, 331] on p "9.2. Transfer Mechanism. Where the transfer of Customer Personal Data is from t…" at bounding box center [697, 271] width 456 height 120
click at [672, 331] on p "9.2. Transfer Mechanism. Where the transfer of Customer Personal Data is from t…" at bounding box center [697, 271] width 456 height 120
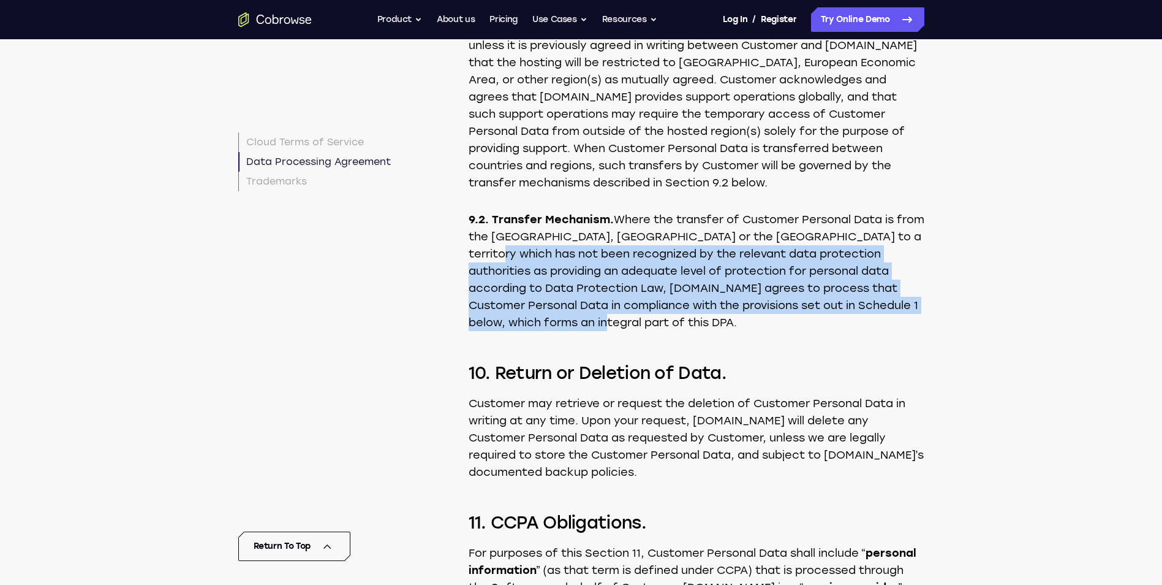
click at [651, 331] on p "9.2. Transfer Mechanism. Where the transfer of Customer Personal Data is from t…" at bounding box center [697, 271] width 456 height 120
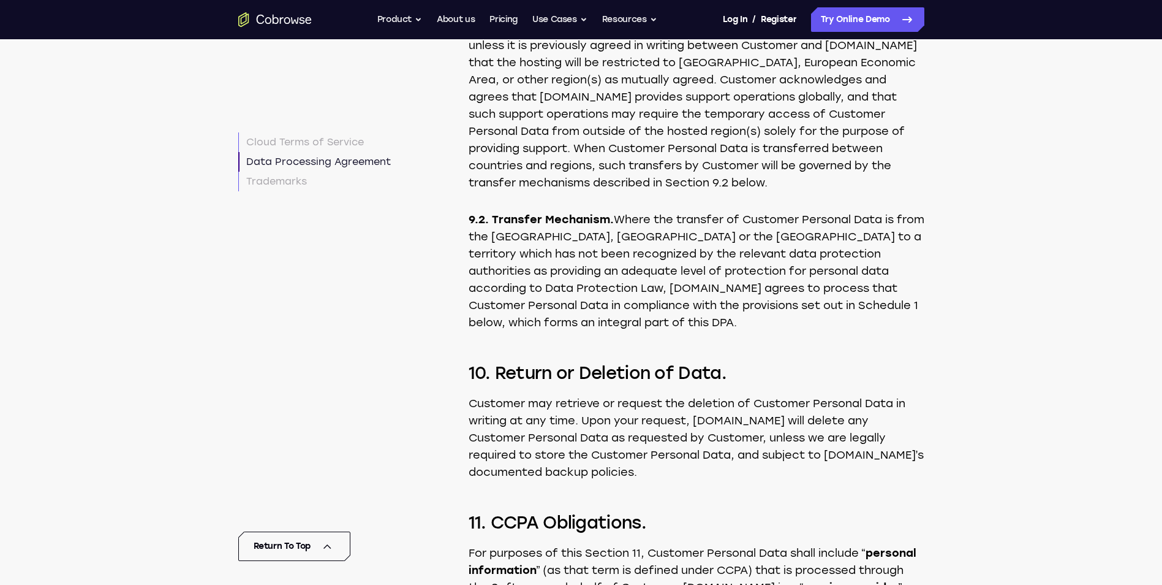
click at [648, 314] on p "9.2. Transfer Mechanism. Where the transfer of Customer Personal Data is from t…" at bounding box center [697, 271] width 456 height 120
click at [639, 331] on p "9.2. Transfer Mechanism. Where the transfer of Customer Personal Data is from t…" at bounding box center [697, 271] width 456 height 120
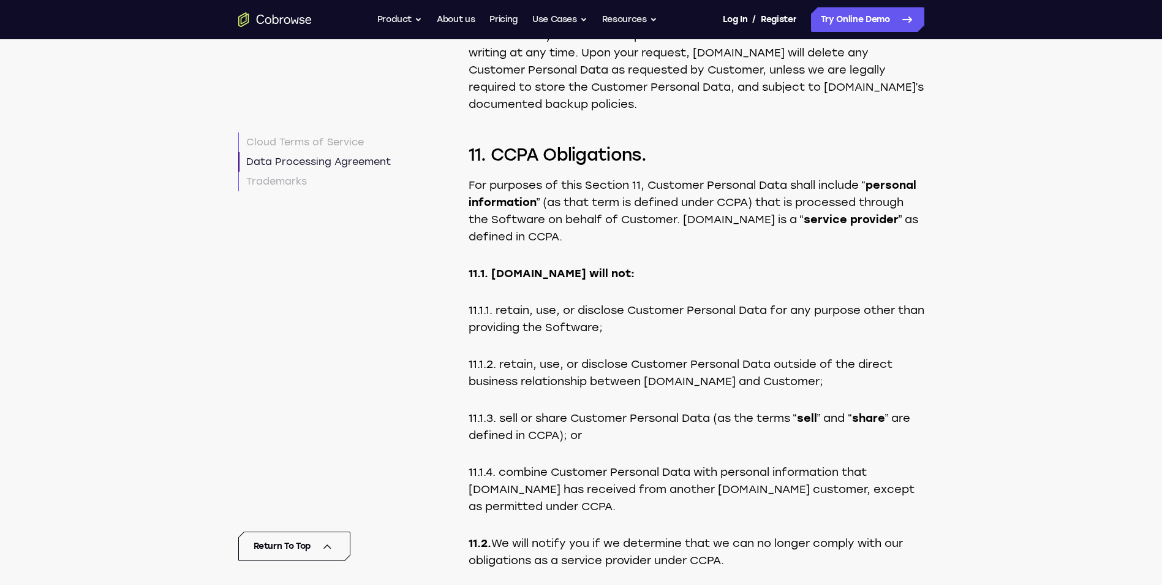
click at [808, 245] on p "For purposes of this Section 11, Customer Personal Data shall include “ persona…" at bounding box center [697, 210] width 456 height 69
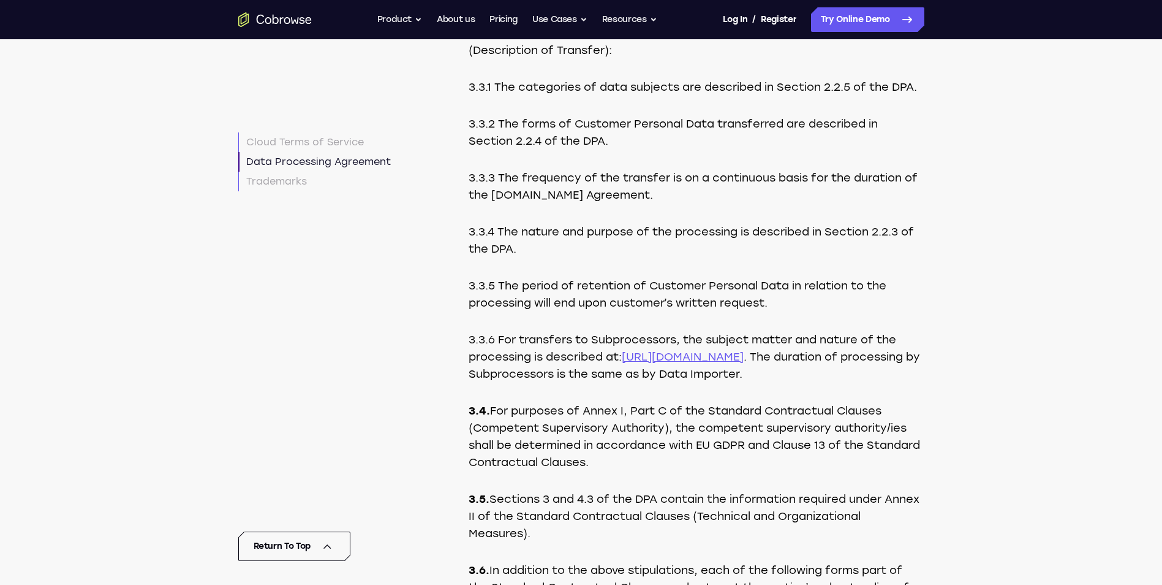
scroll to position [9834, 0]
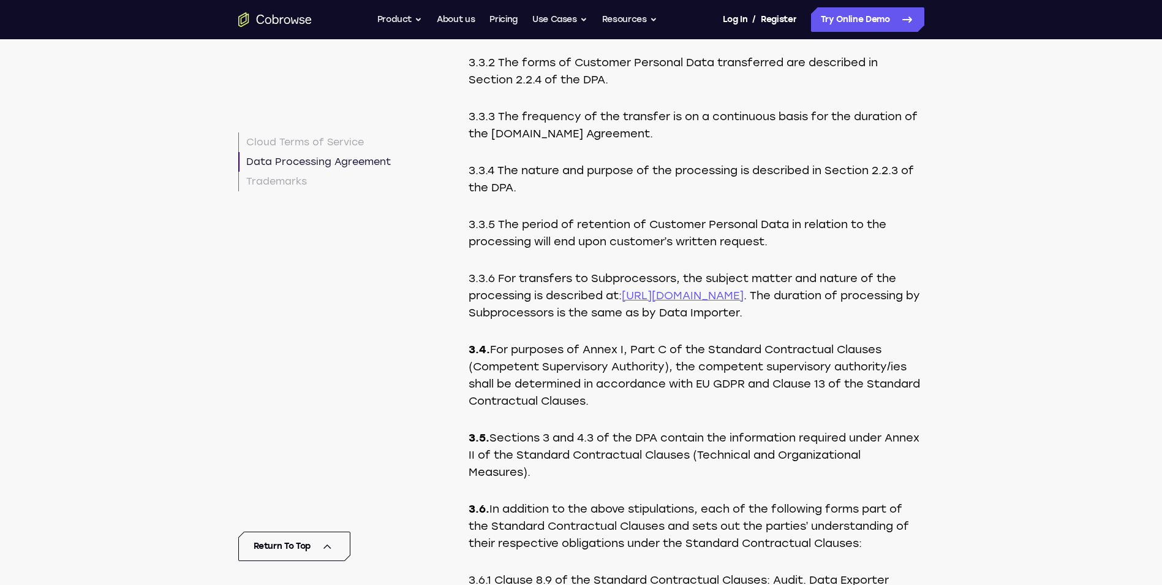
drag, startPoint x: 959, startPoint y: 127, endPoint x: 460, endPoint y: 135, distance: 499.5
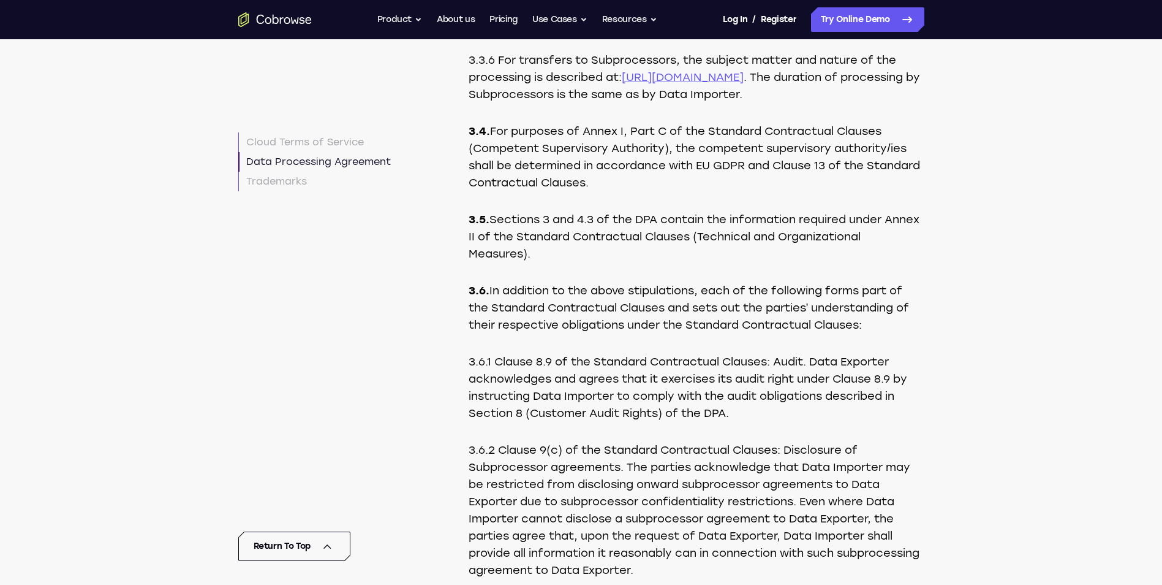
scroll to position [10079, 0]
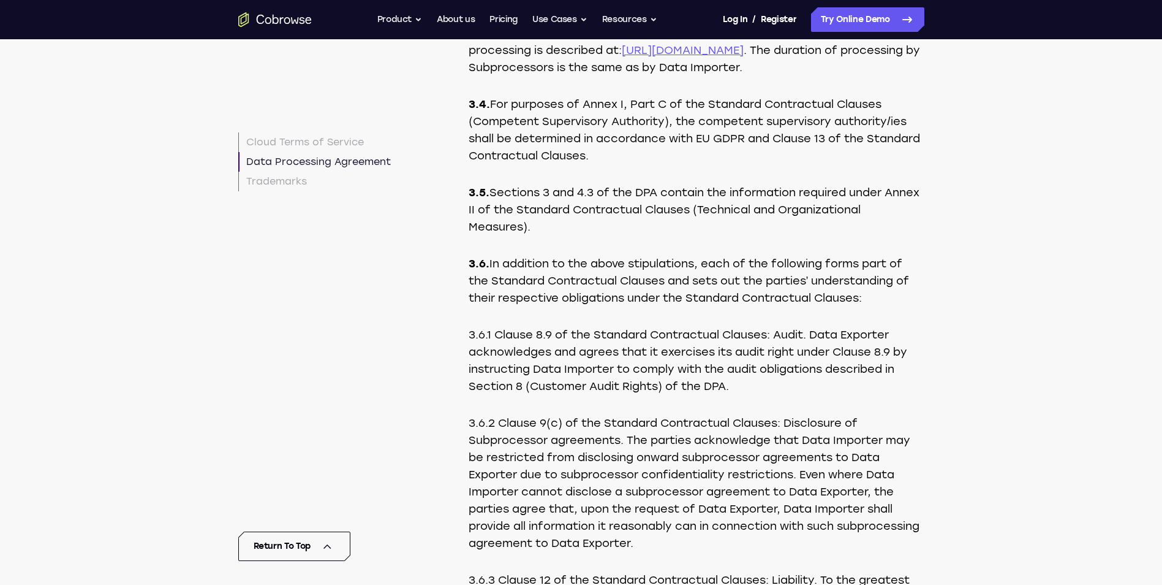
click at [872, 76] on p "3.3.6 For transfers to Subprocessors, the subject matter and nature of the proc…" at bounding box center [697, 50] width 456 height 51
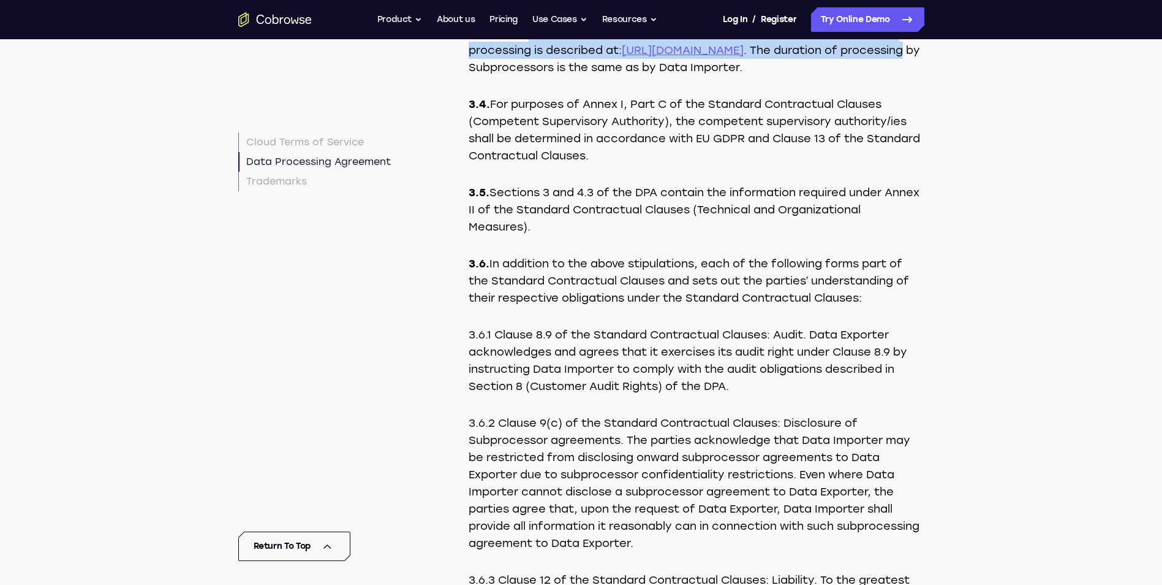
drag, startPoint x: 531, startPoint y: 135, endPoint x: 533, endPoint y: 163, distance: 27.6
click at [533, 76] on p "3.3.6 For transfers to Subprocessors, the subject matter and nature of the proc…" at bounding box center [697, 50] width 456 height 51
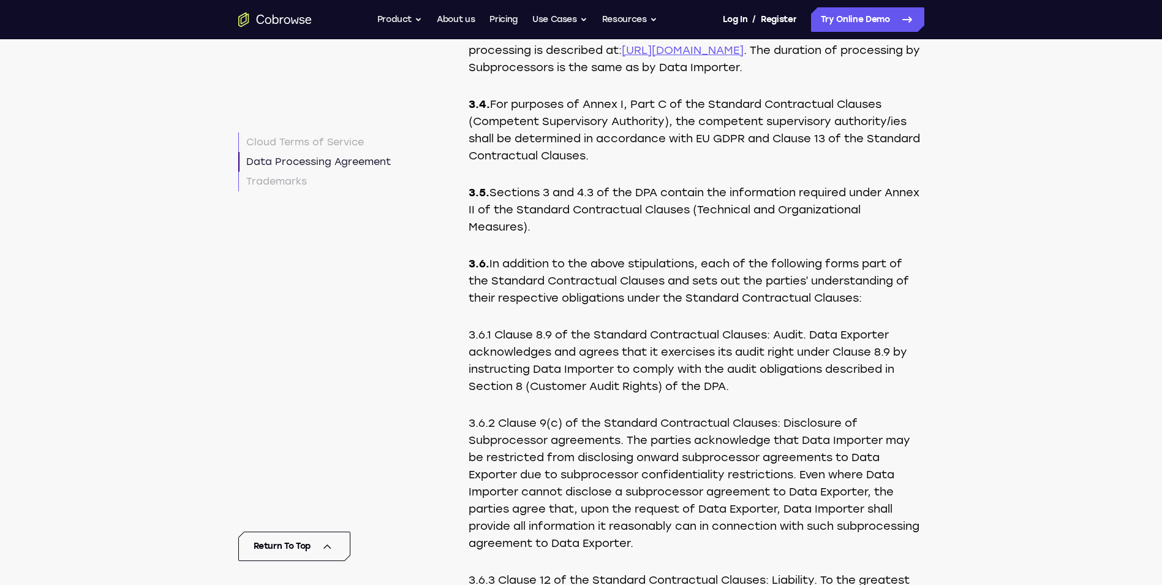
click at [529, 76] on p "3.3.6 For transfers to Subprocessors, the subject matter and nature of the proc…" at bounding box center [697, 50] width 456 height 51
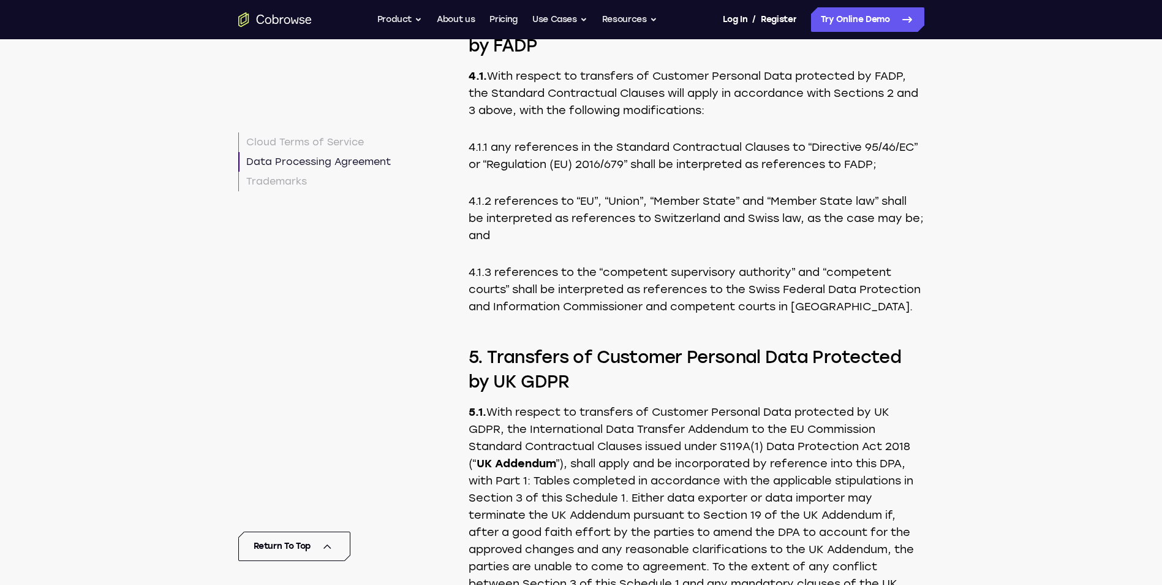
scroll to position [10753, 0]
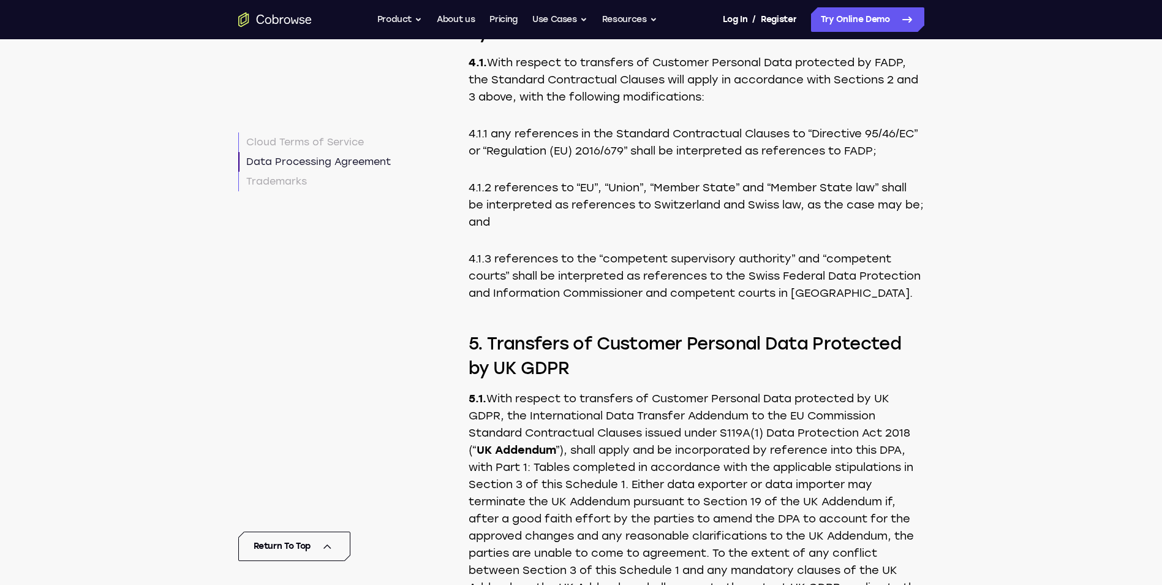
click at [529, 230] on p "4.1.2 references to “EU”, “Union”, “Member State” and “Member State law” shall …" at bounding box center [697, 204] width 456 height 51
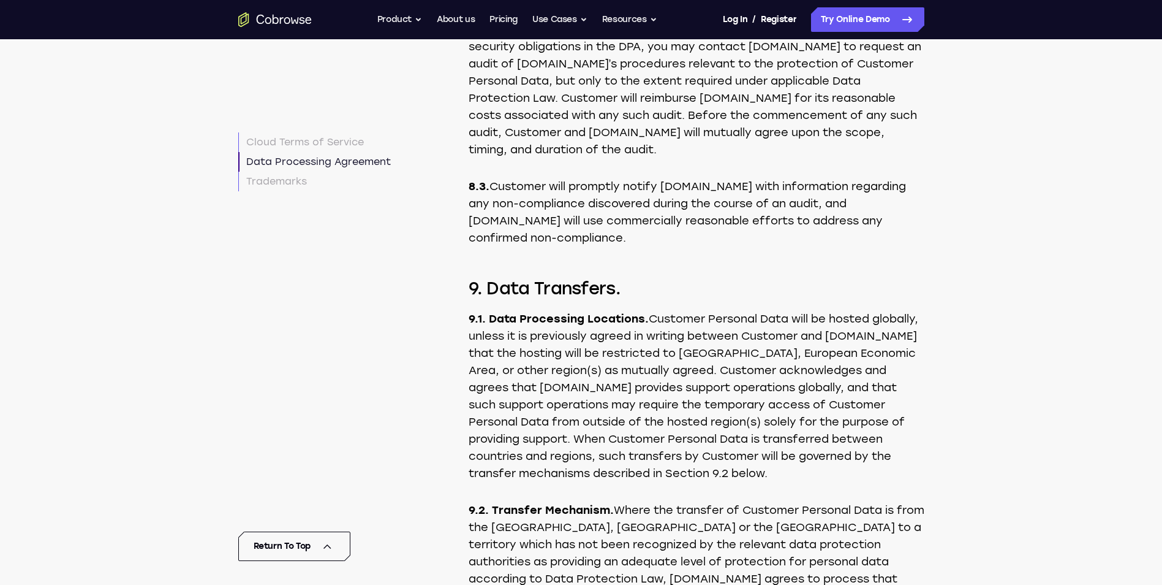
scroll to position [7260, 0]
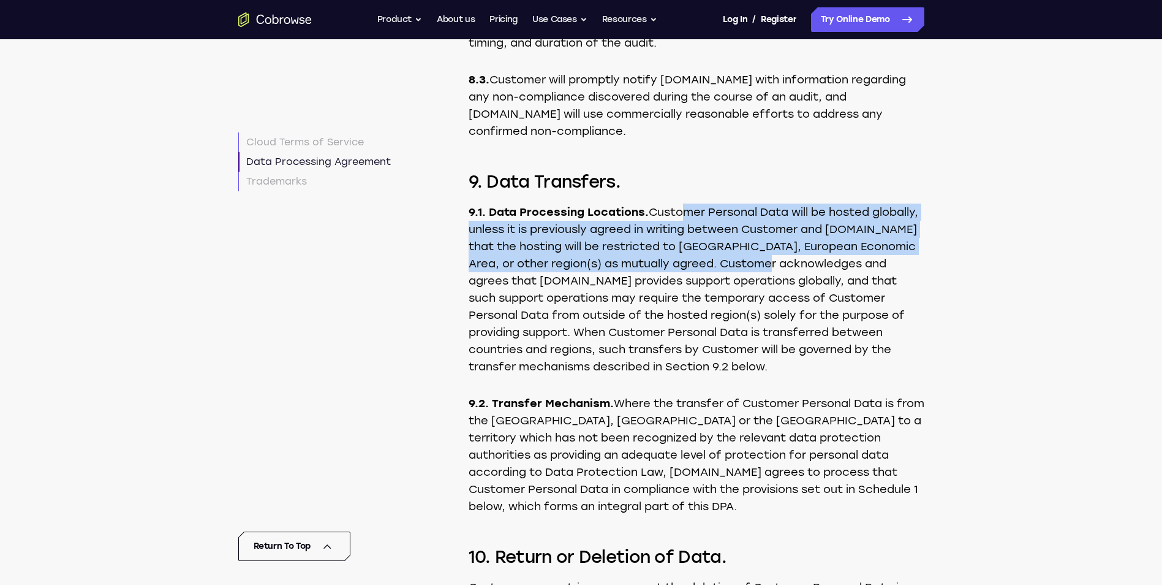
drag, startPoint x: 681, startPoint y: 308, endPoint x: 881, endPoint y: 363, distance: 207.1
click at [881, 363] on p "9.1. Data Processing Locations. Customer Personal Data will be hosted globally,…" at bounding box center [697, 289] width 456 height 172
drag, startPoint x: 843, startPoint y: 363, endPoint x: 844, endPoint y: 282, distance: 80.9
click at [844, 282] on div "Data Processing Agreement This Data Processing Agreement (“ DPA ”) is incorpora…" at bounding box center [697, 281] width 456 height 7650
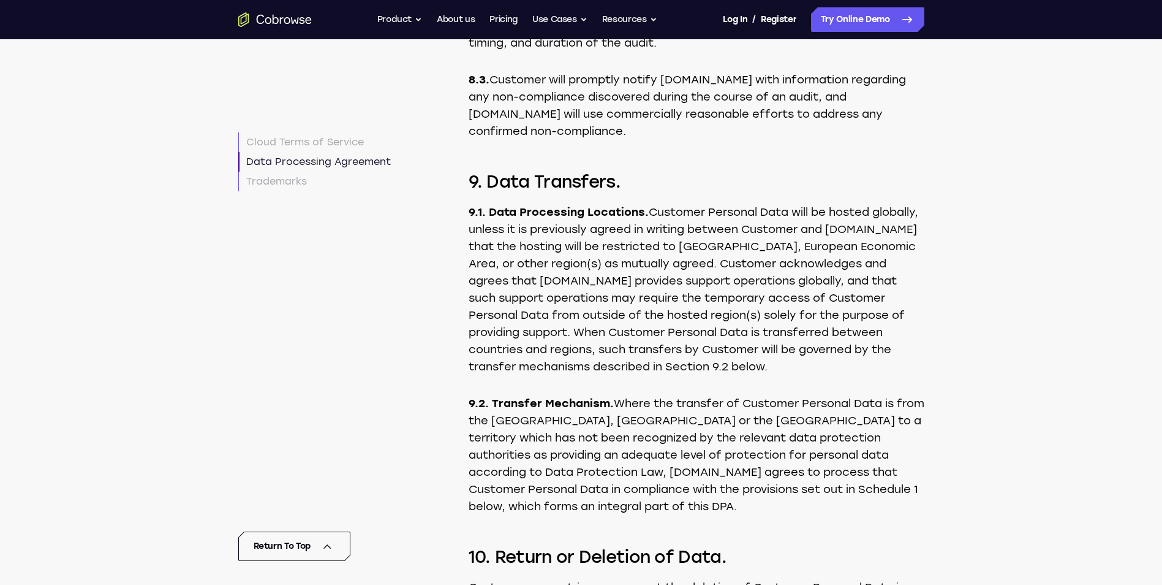
click at [670, 375] on p "9.1. Data Processing Locations. Customer Personal Data will be hosted globally,…" at bounding box center [697, 289] width 456 height 172
drag, startPoint x: 554, startPoint y: 366, endPoint x: 784, endPoint y: 349, distance: 230.4
click at [784, 349] on p "9.1. Data Processing Locations. Customer Personal Data will be hosted globally,…" at bounding box center [697, 289] width 456 height 172
copy p "United States, European Economic Area"
click at [738, 343] on p "9.1. Data Processing Locations. Customer Personal Data will be hosted globally,…" at bounding box center [697, 289] width 456 height 172
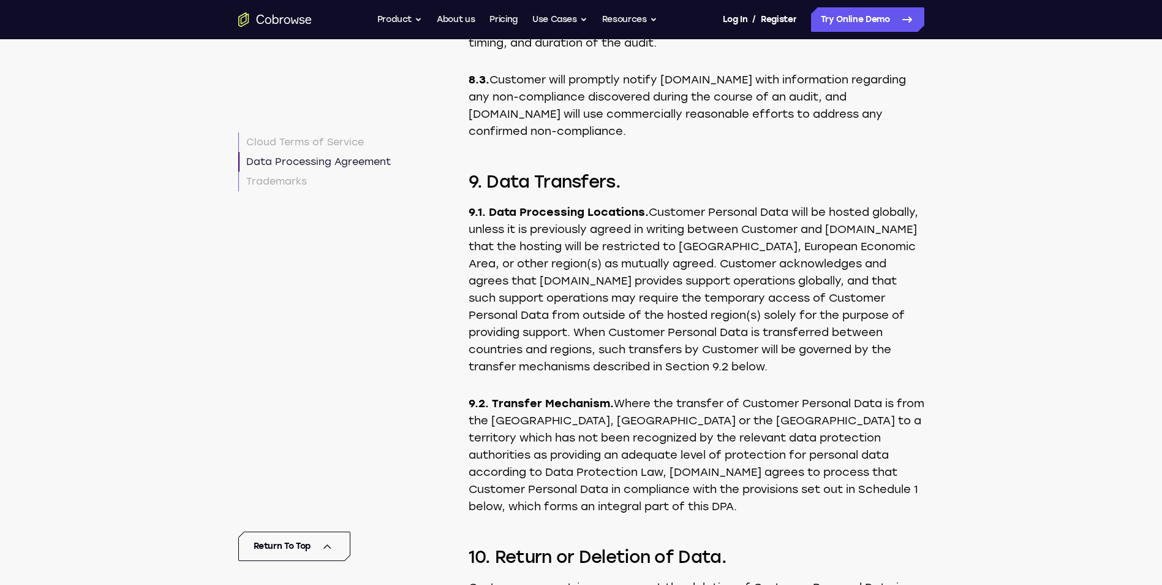
scroll to position [7322, 0]
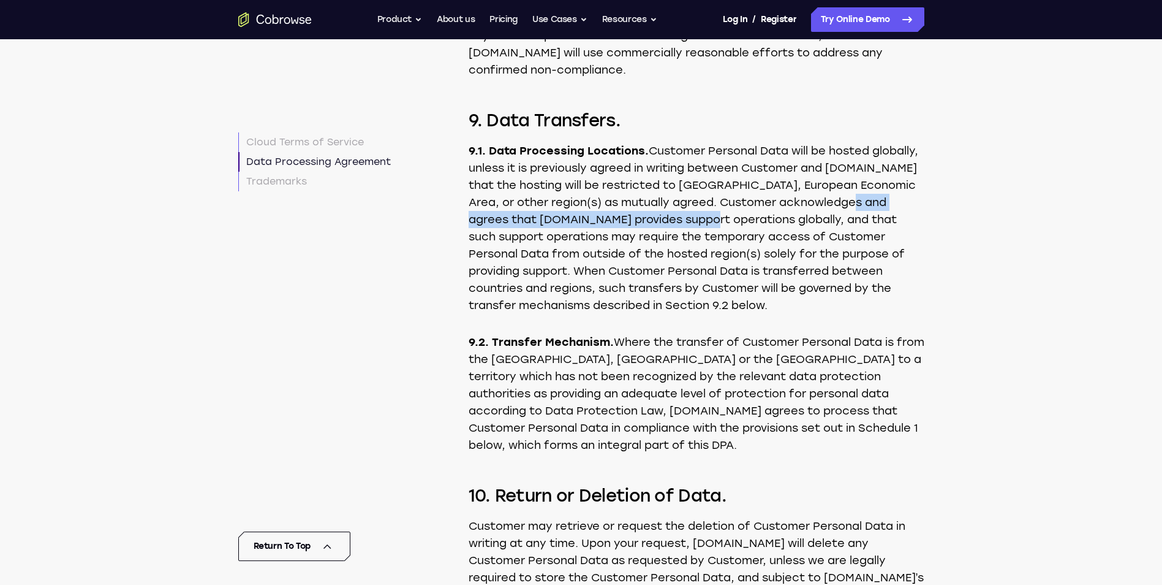
drag, startPoint x: 598, startPoint y: 320, endPoint x: 827, endPoint y: 318, distance: 229.2
click at [827, 314] on p "9.1. Data Processing Locations. Customer Personal Data will be hosted globally,…" at bounding box center [697, 228] width 456 height 172
click at [581, 314] on p "9.1. Data Processing Locations. Customer Personal Data will be hosted globally,…" at bounding box center [697, 228] width 456 height 172
click at [563, 314] on p "9.1. Data Processing Locations. Customer Personal Data will be hosted globally,…" at bounding box center [697, 228] width 456 height 172
click at [636, 314] on p "9.1. Data Processing Locations. Customer Personal Data will be hosted globally,…" at bounding box center [697, 228] width 456 height 172
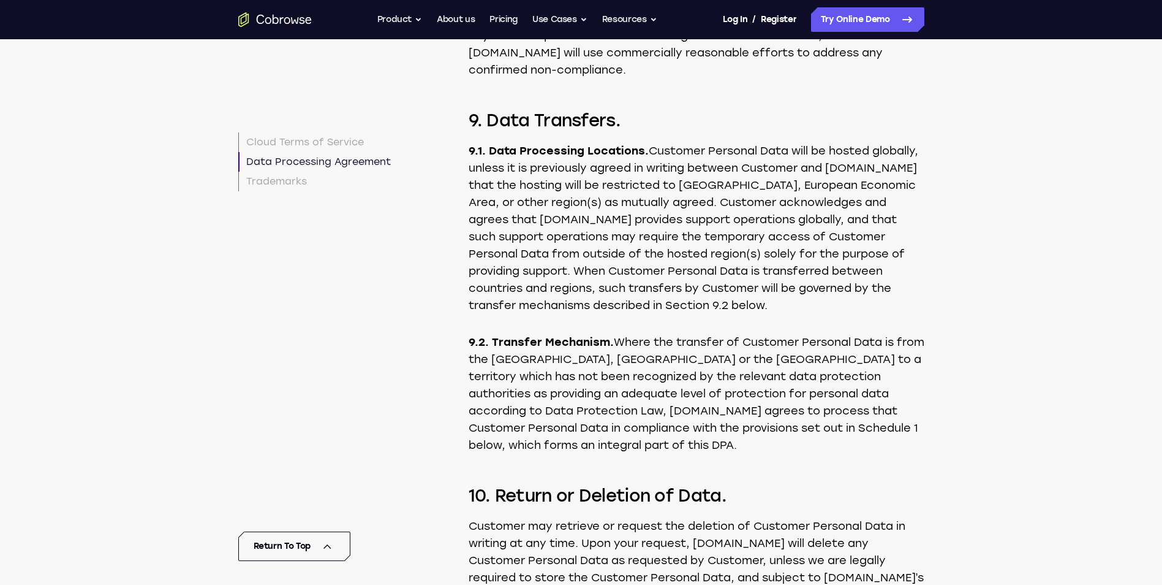
click at [634, 314] on p "9.1. Data Processing Locations. Customer Personal Data will be hosted globally,…" at bounding box center [697, 228] width 456 height 172
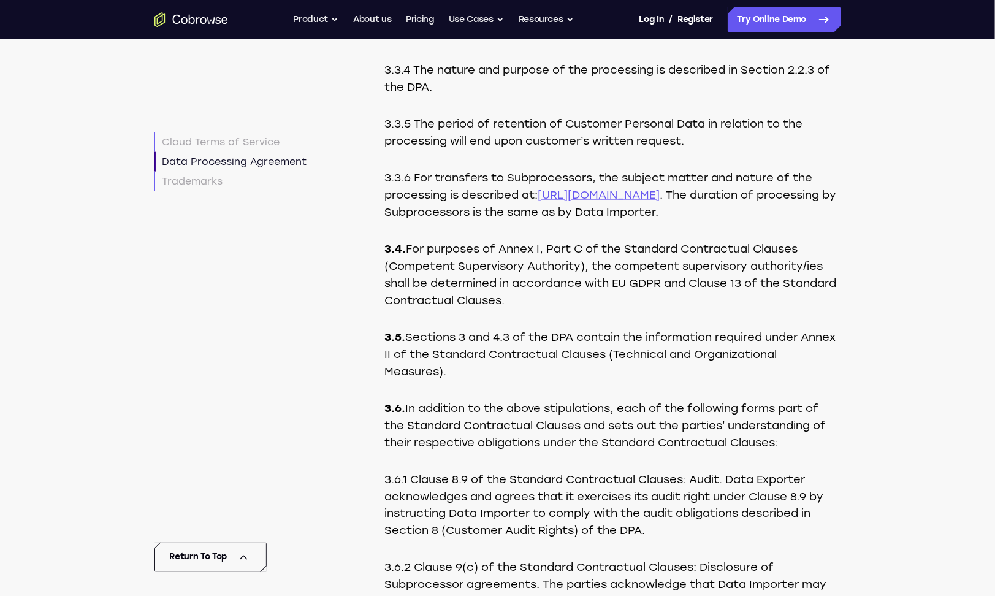
scroll to position [10079, 0]
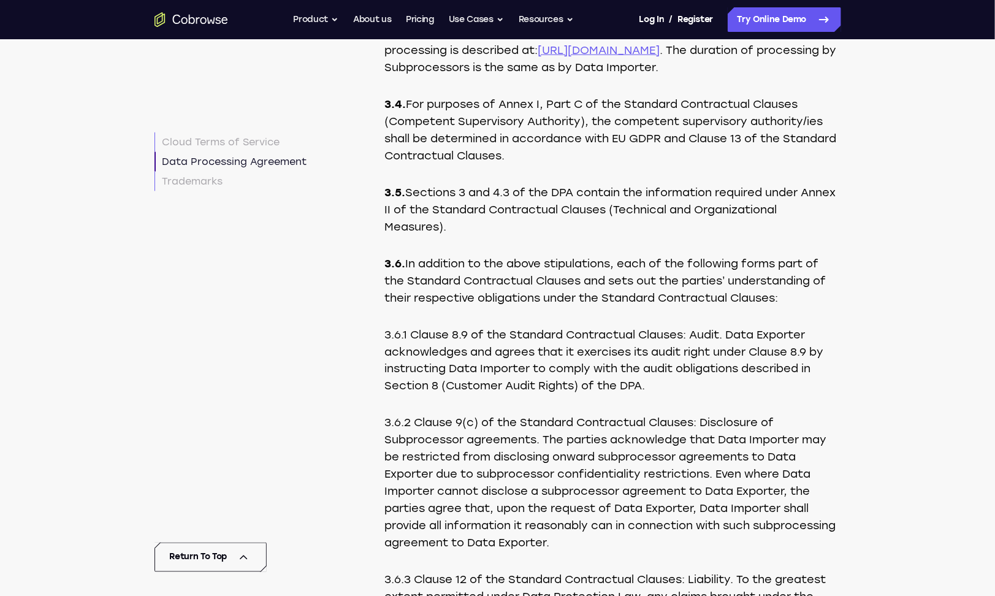
drag, startPoint x: 568, startPoint y: 208, endPoint x: 578, endPoint y: 257, distance: 50.7
click at [578, 164] on p "3.4. For purposes of Annex I, Part C of the Standard Contractual Clauses (Compe…" at bounding box center [613, 130] width 456 height 69
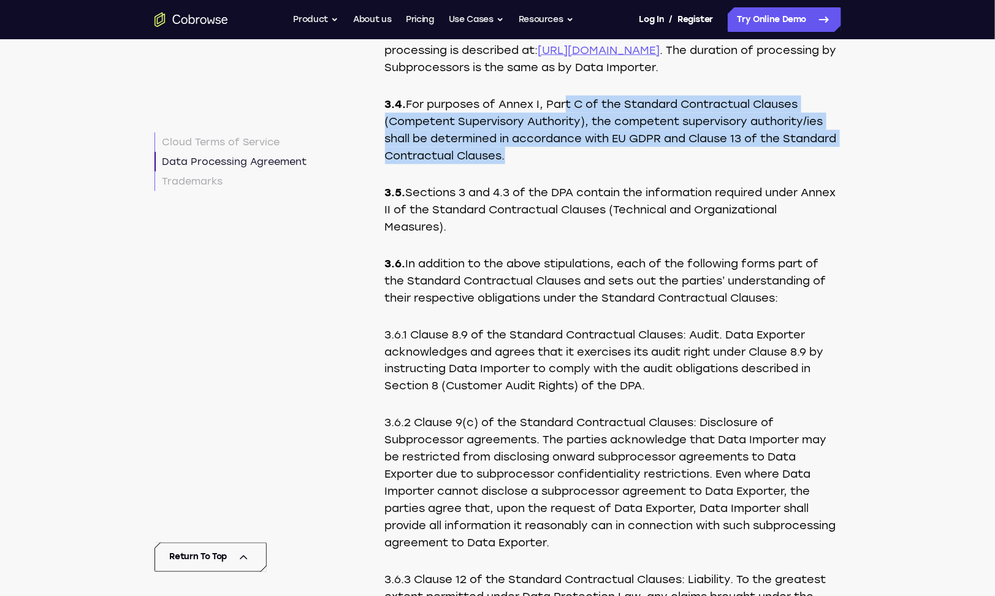
drag, startPoint x: 563, startPoint y: 201, endPoint x: 561, endPoint y: 257, distance: 56.4
click at [561, 164] on p "3.4. For purposes of Annex I, Part C of the Standard Contractual Clauses (Compe…" at bounding box center [613, 130] width 456 height 69
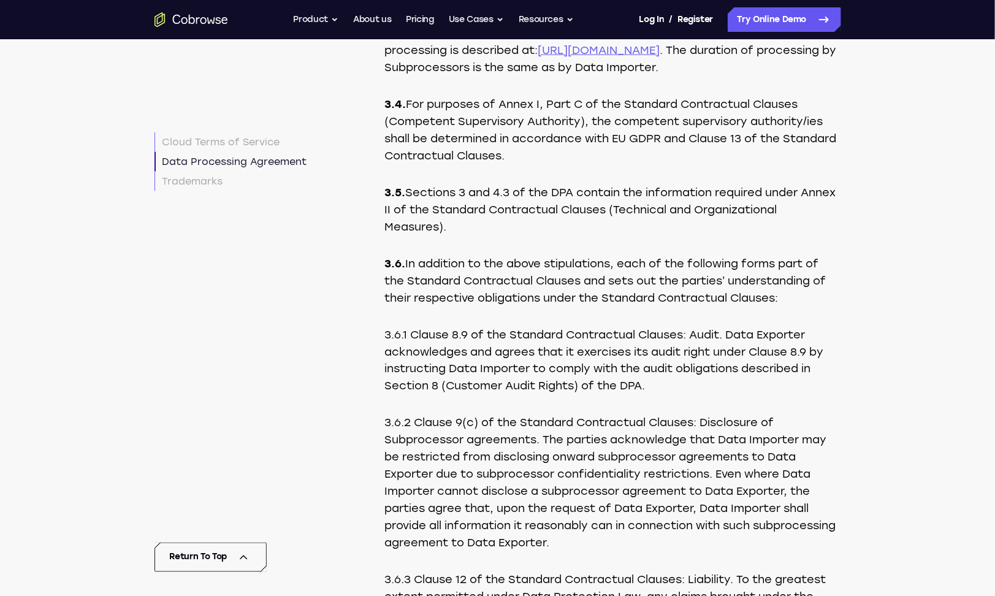
click at [512, 235] on p "3.5. Sections 3 and 4.3 of the DPA contain the information required under Annex…" at bounding box center [613, 209] width 456 height 51
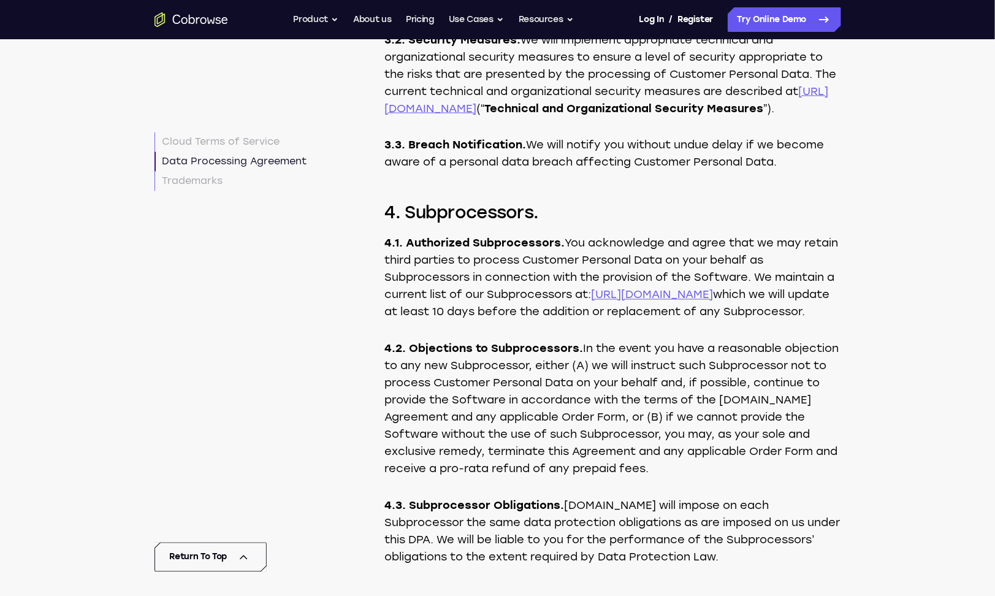
scroll to position [5923, 0]
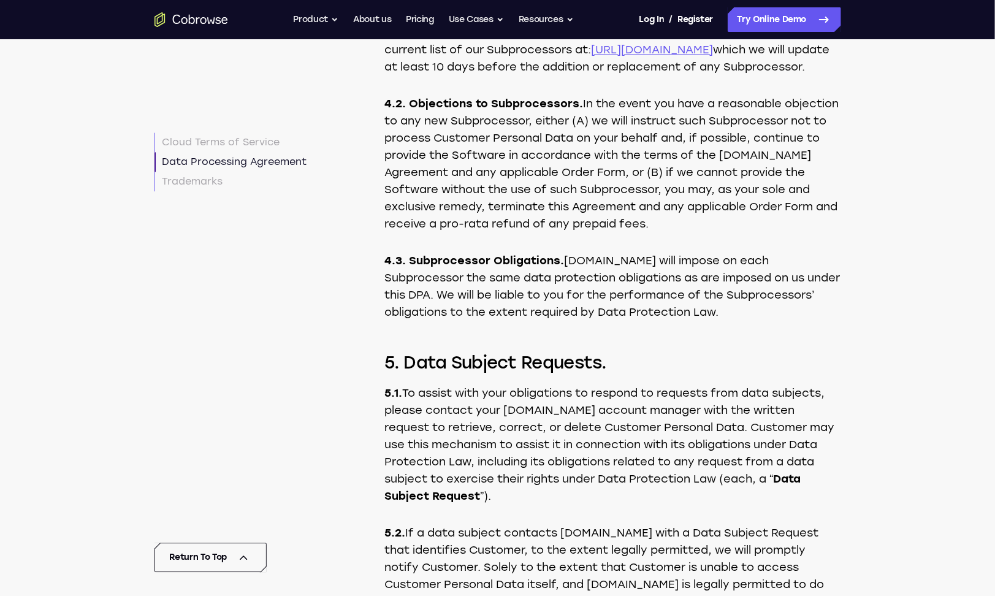
click at [564, 320] on p "4.3. Subprocessor Obligations. Cobrowse.io will impose on each Subprocessor the…" at bounding box center [613, 286] width 456 height 69
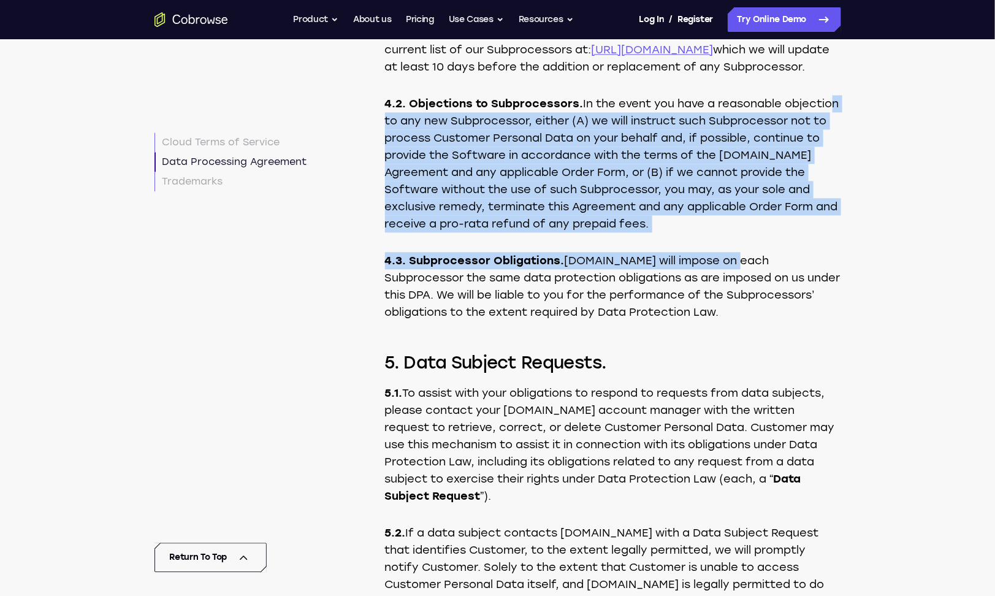
drag, startPoint x: 727, startPoint y: 345, endPoint x: 428, endPoint y: 232, distance: 320.4
click at [428, 232] on p "4.2. Objections to Subprocessors. In the event you have a reasonable objection …" at bounding box center [613, 163] width 456 height 137
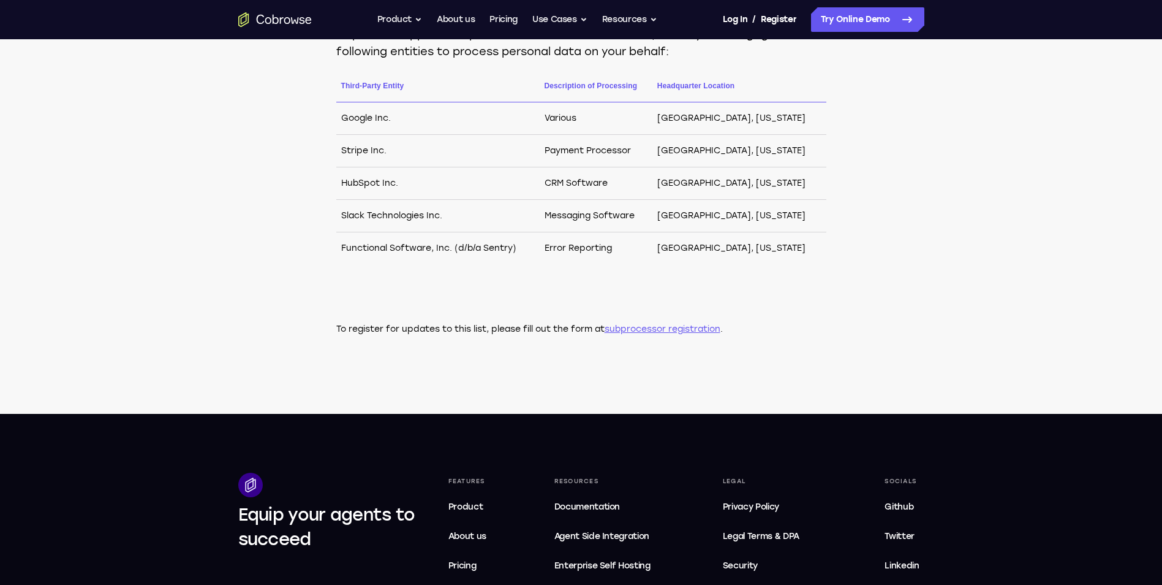
scroll to position [919, 0]
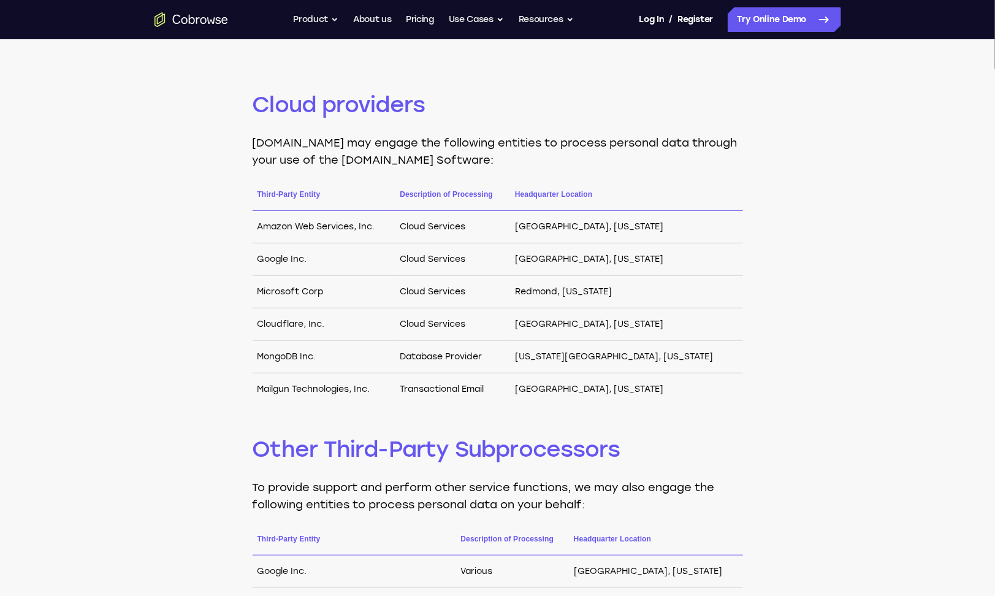
scroll to position [245, 0]
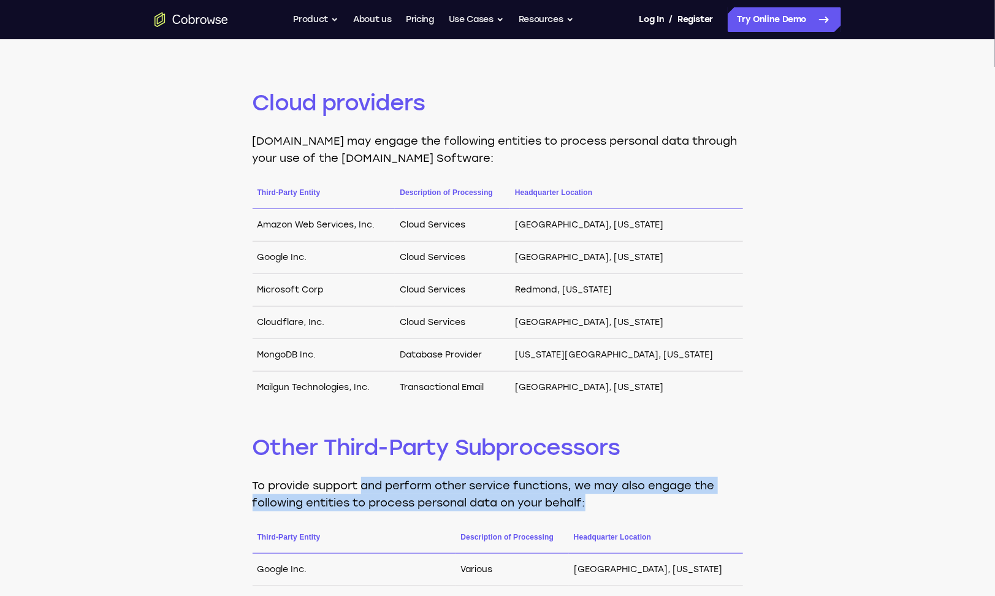
drag, startPoint x: 366, startPoint y: 485, endPoint x: 616, endPoint y: 499, distance: 250.4
click at [615, 500] on p "To provide support and perform other service functions, we may also engage the …" at bounding box center [497, 494] width 490 height 34
click at [616, 499] on p "To provide support and perform other service functions, we may also engage the …" at bounding box center [497, 494] width 490 height 34
click at [624, 497] on p "To provide support and perform other service functions, we may also engage the …" at bounding box center [497, 494] width 490 height 34
drag, startPoint x: 481, startPoint y: 504, endPoint x: 218, endPoint y: 482, distance: 264.4
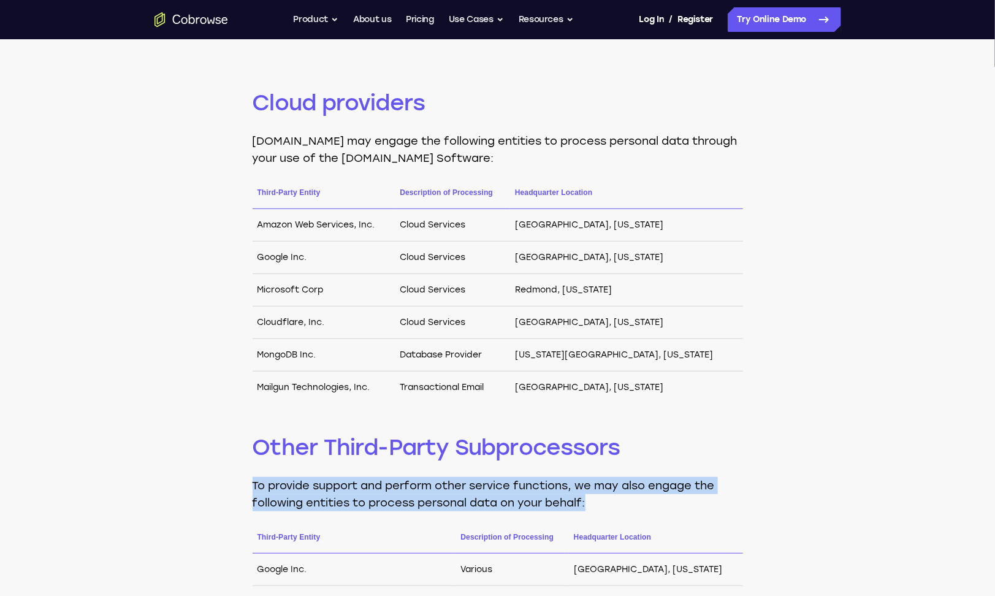
click at [218, 482] on div "Cloud providers [DOMAIN_NAME] may engage the following entities to process pers…" at bounding box center [497, 437] width 995 height 855
drag, startPoint x: 218, startPoint y: 482, endPoint x: 379, endPoint y: 485, distance: 161.8
click at [379, 485] on p "To provide support and perform other service functions, we may also engage the …" at bounding box center [497, 494] width 490 height 34
click at [329, 487] on p "To provide support and perform other service functions, we may also engage the …" at bounding box center [497, 494] width 490 height 34
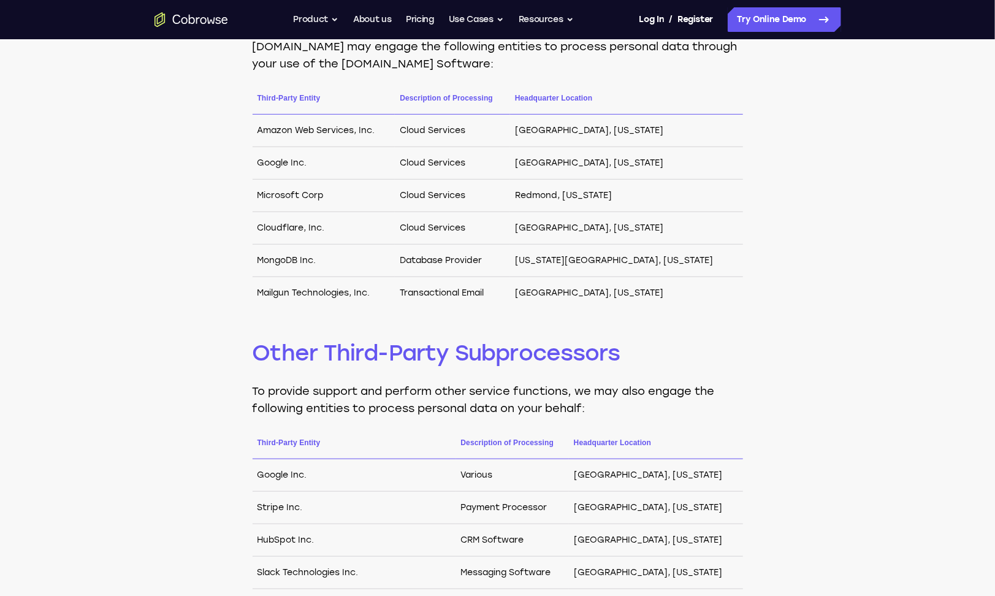
scroll to position [429, 0]
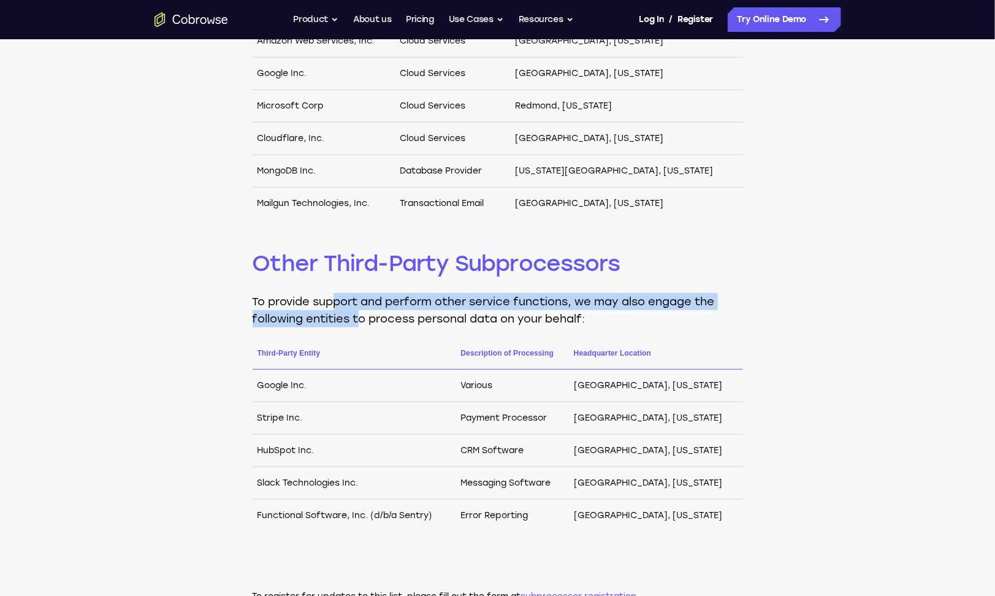
drag, startPoint x: 335, startPoint y: 301, endPoint x: 356, endPoint y: 319, distance: 27.5
click at [356, 319] on p "To provide support and perform other service functions, we may also engage the …" at bounding box center [497, 310] width 490 height 34
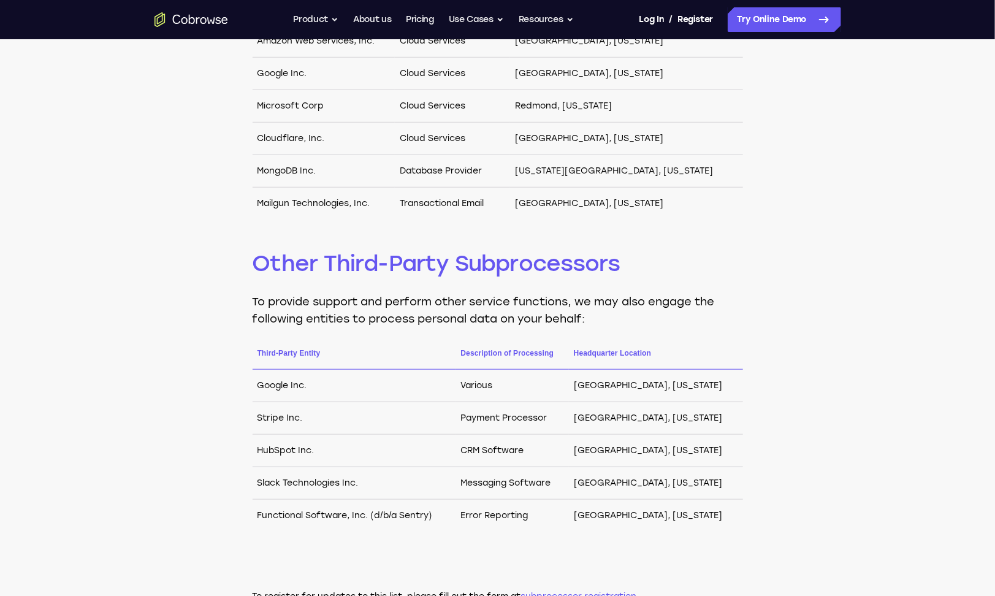
click at [375, 322] on p "To provide support and perform other service functions, we may also engage the …" at bounding box center [497, 310] width 490 height 34
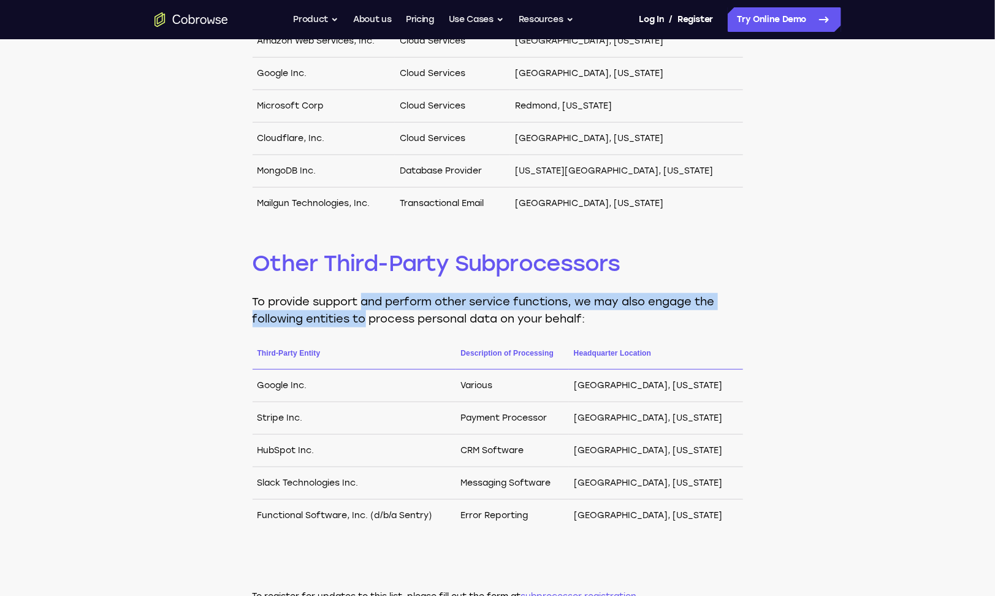
drag, startPoint x: 362, startPoint y: 295, endPoint x: 363, endPoint y: 322, distance: 27.6
click at [363, 322] on p "To provide support and perform other service functions, we may also engage the …" at bounding box center [497, 310] width 490 height 34
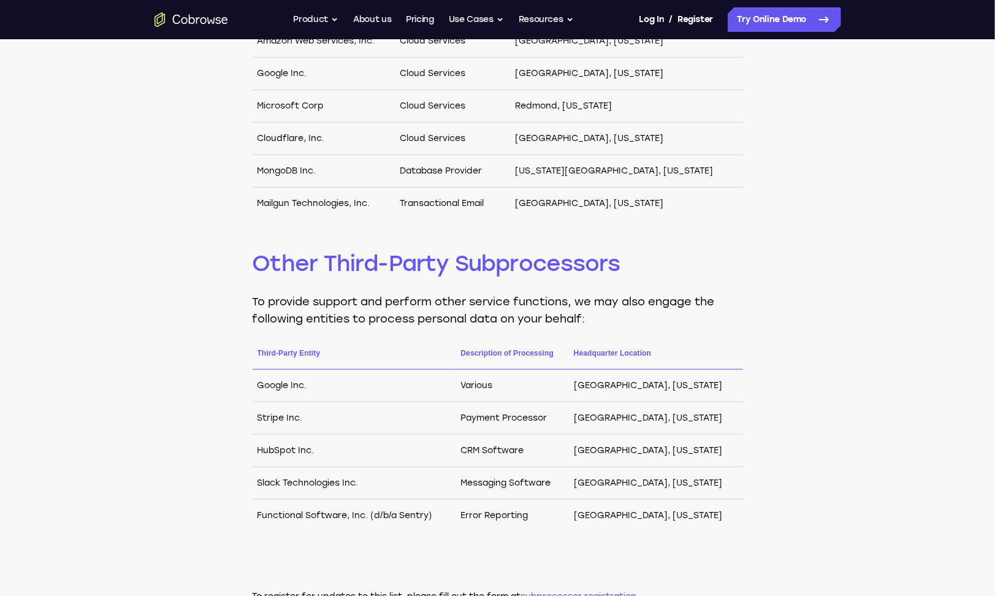
drag, startPoint x: 363, startPoint y: 322, endPoint x: 468, endPoint y: 324, distance: 104.8
click at [470, 325] on p "To provide support and perform other service functions, we may also engage the …" at bounding box center [497, 310] width 490 height 34
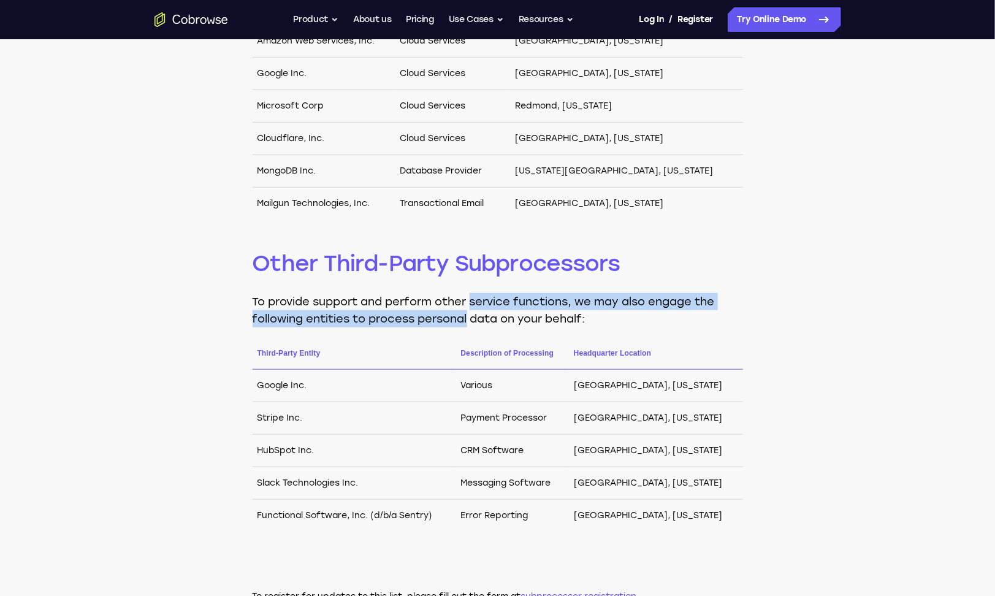
drag, startPoint x: 472, startPoint y: 297, endPoint x: 503, endPoint y: 314, distance: 35.4
click at [503, 314] on p "To provide support and perform other service functions, we may also engage the …" at bounding box center [497, 310] width 490 height 34
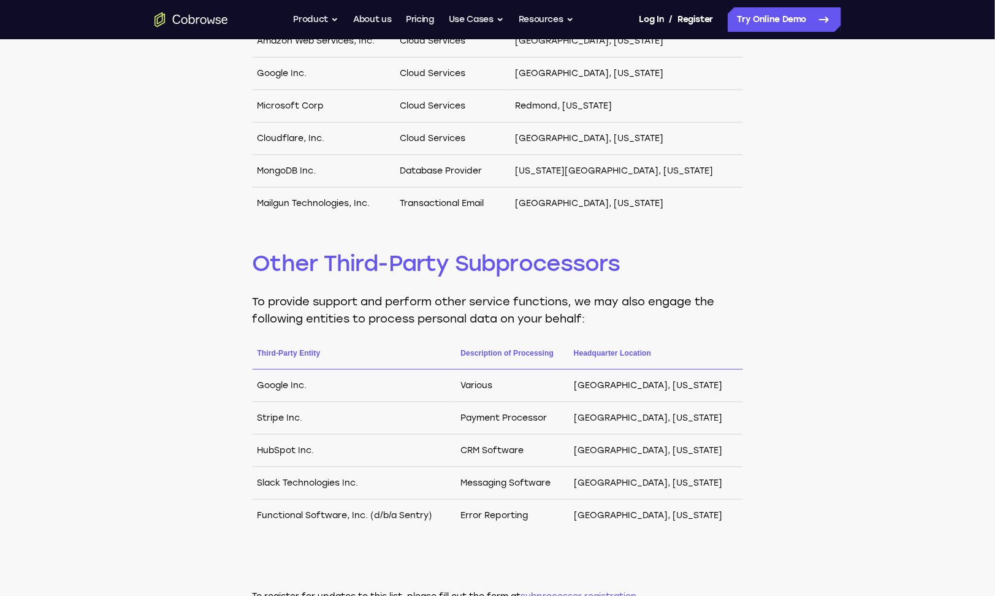
click at [884, 352] on div "Cloud providers [DOMAIN_NAME] may engage the following entities to process pers…" at bounding box center [497, 253] width 995 height 855
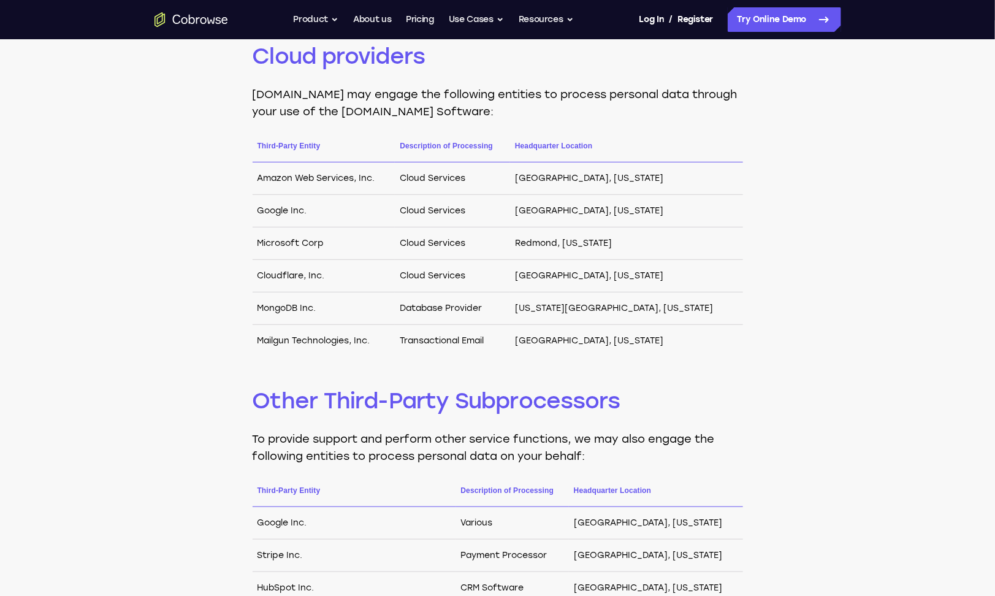
scroll to position [10, 0]
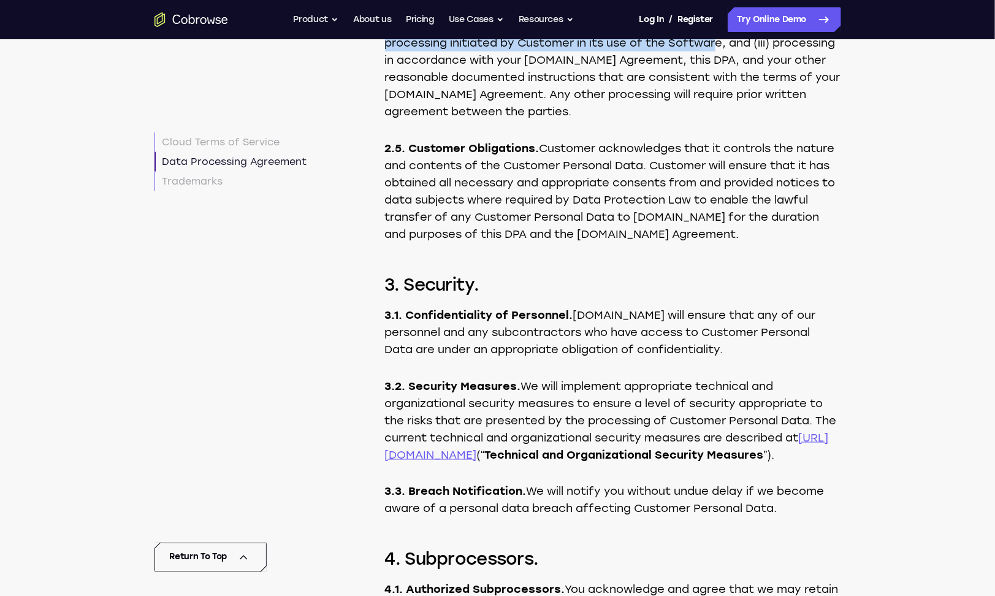
scroll to position [5760, 0]
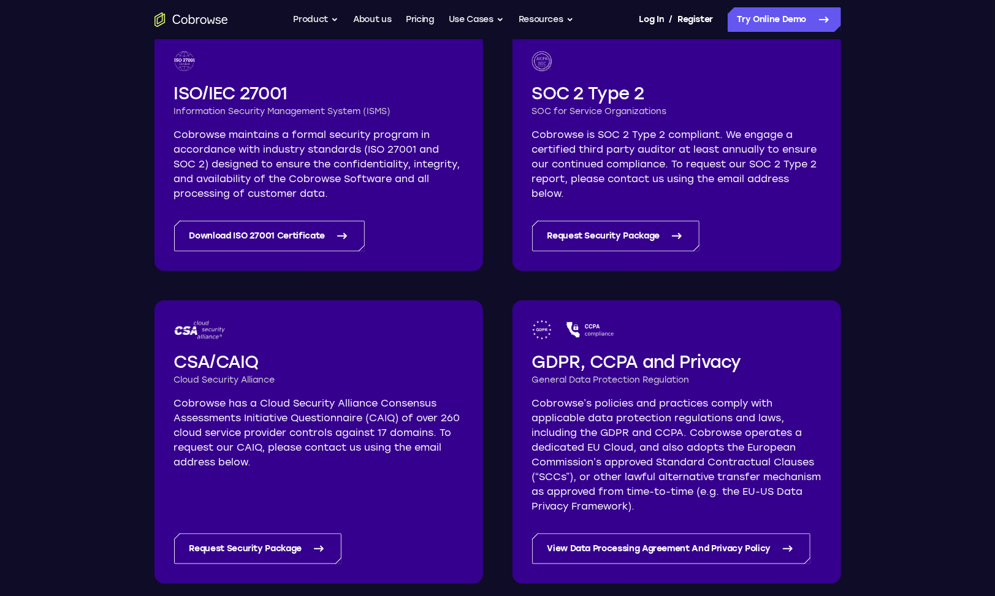
scroll to position [245, 0]
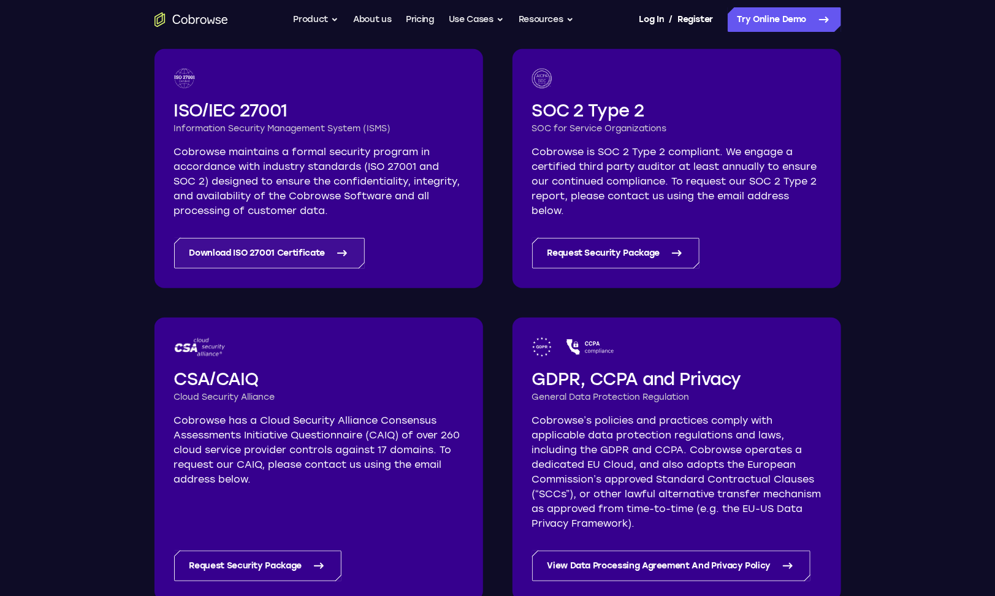
click at [281, 250] on link "Download ISO 27001 Certificate" at bounding box center [269, 253] width 191 height 31
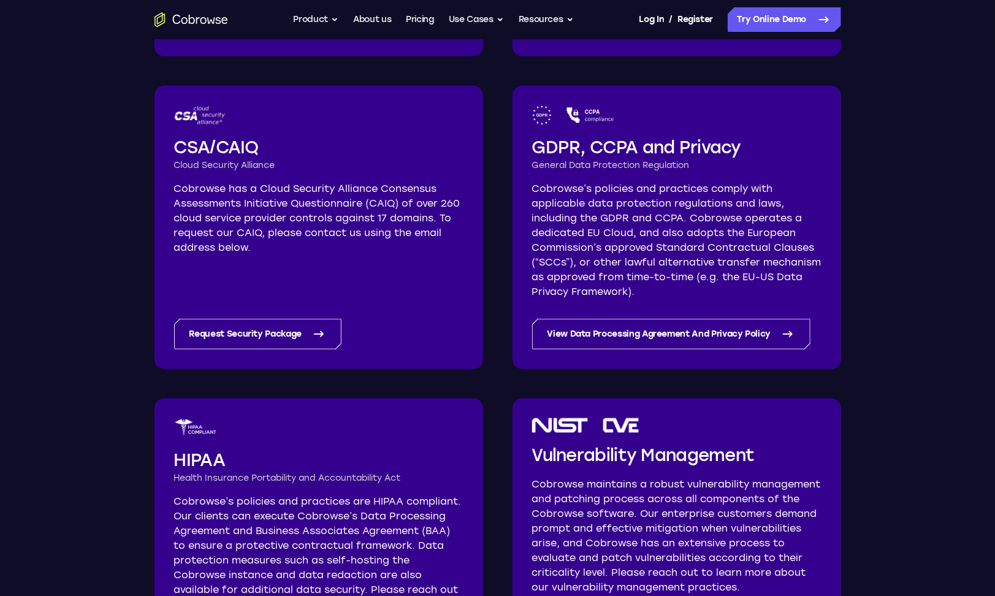
scroll to position [552, 0]
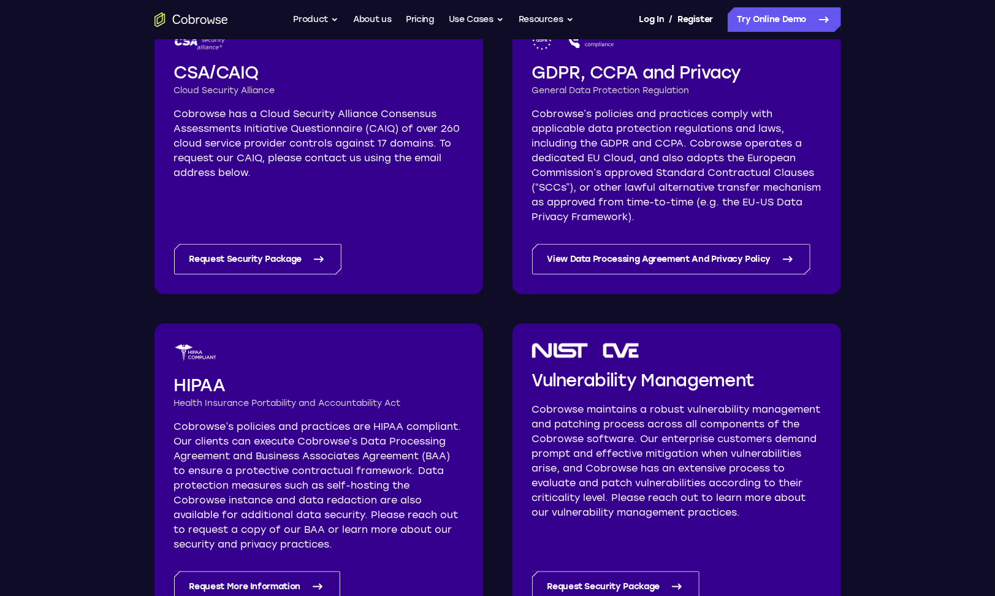
click at [634, 113] on p "Cobrowse’s policies and practices comply with applicable data protection regula…" at bounding box center [676, 166] width 289 height 118
drag, startPoint x: 634, startPoint y: 113, endPoint x: 648, endPoint y: 112, distance: 14.1
click at [648, 112] on p "Cobrowse’s policies and practices comply with applicable data protection regula…" at bounding box center [676, 166] width 289 height 118
drag, startPoint x: 648, startPoint y: 112, endPoint x: 653, endPoint y: 167, distance: 55.4
click at [653, 167] on p "Cobrowse’s policies and practices comply with applicable data protection regula…" at bounding box center [676, 166] width 289 height 118
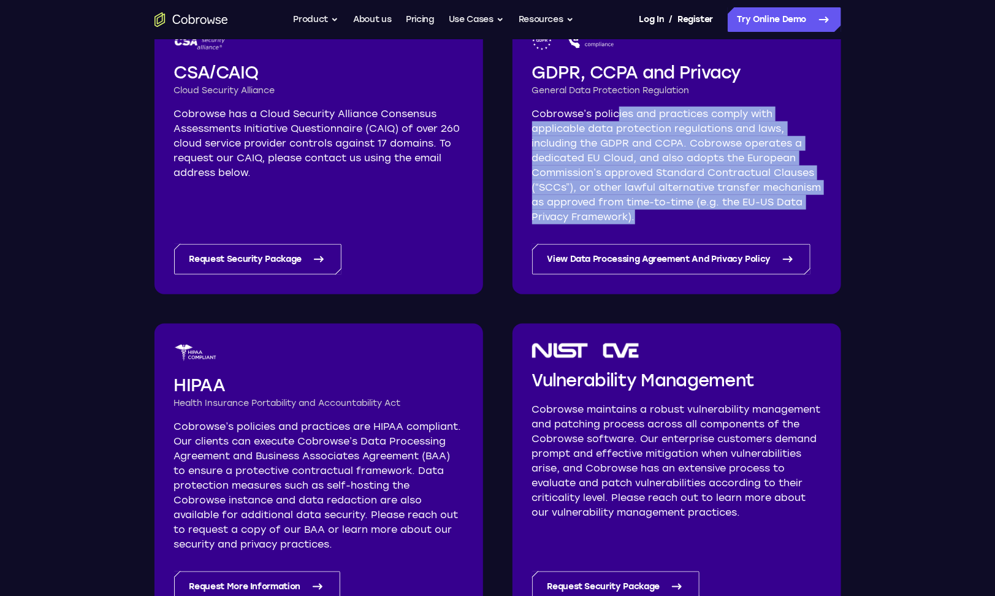
drag, startPoint x: 632, startPoint y: 215, endPoint x: 617, endPoint y: 106, distance: 110.1
click at [617, 107] on p "Cobrowse’s policies and practices comply with applicable data protection regula…" at bounding box center [676, 166] width 289 height 118
drag, startPoint x: 617, startPoint y: 106, endPoint x: 621, endPoint y: 114, distance: 8.8
click at [617, 106] on div "GDPR, CCPA and Privacy General Data Protection Regulation Cobrowse’s policies a…" at bounding box center [676, 128] width 289 height 194
click at [640, 181] on p "Cobrowse’s policies and practices comply with applicable data protection regula…" at bounding box center [676, 166] width 289 height 118
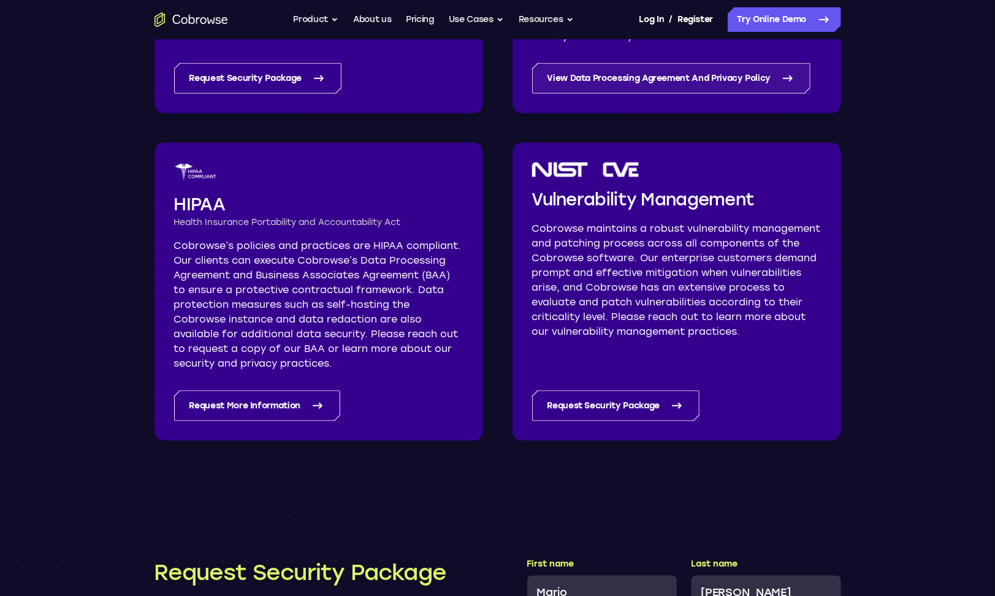
scroll to position [735, 0]
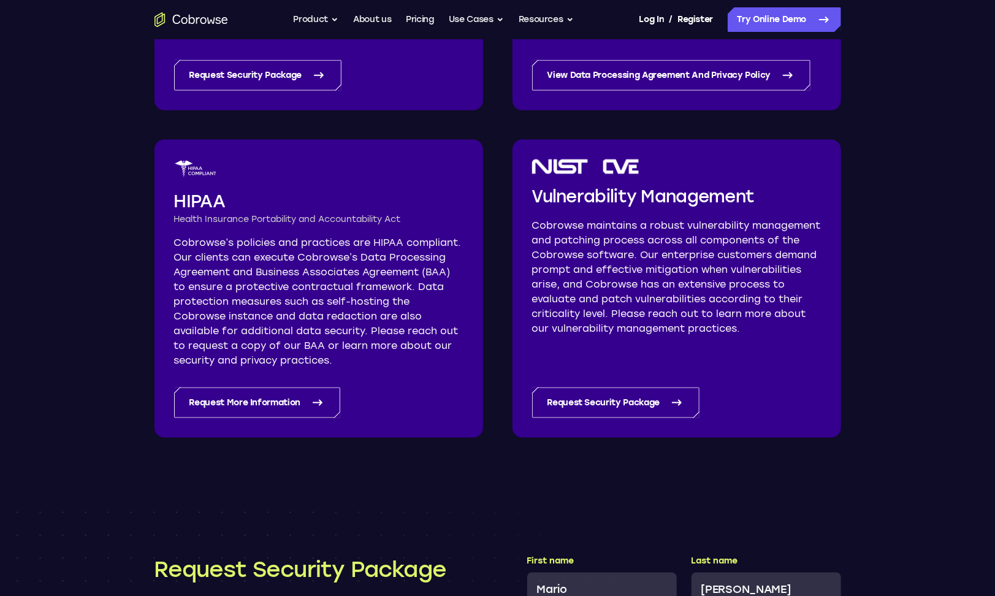
click at [276, 242] on p "Cobrowse’s policies and practices are HIPAA compliant. Our clients can execute …" at bounding box center [318, 301] width 289 height 132
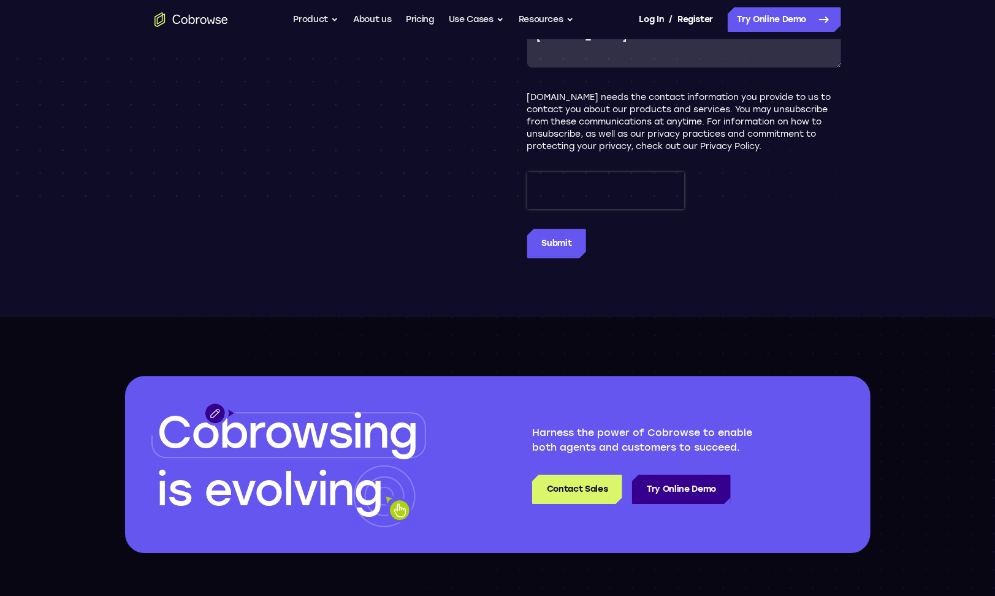
scroll to position [1164, 0]
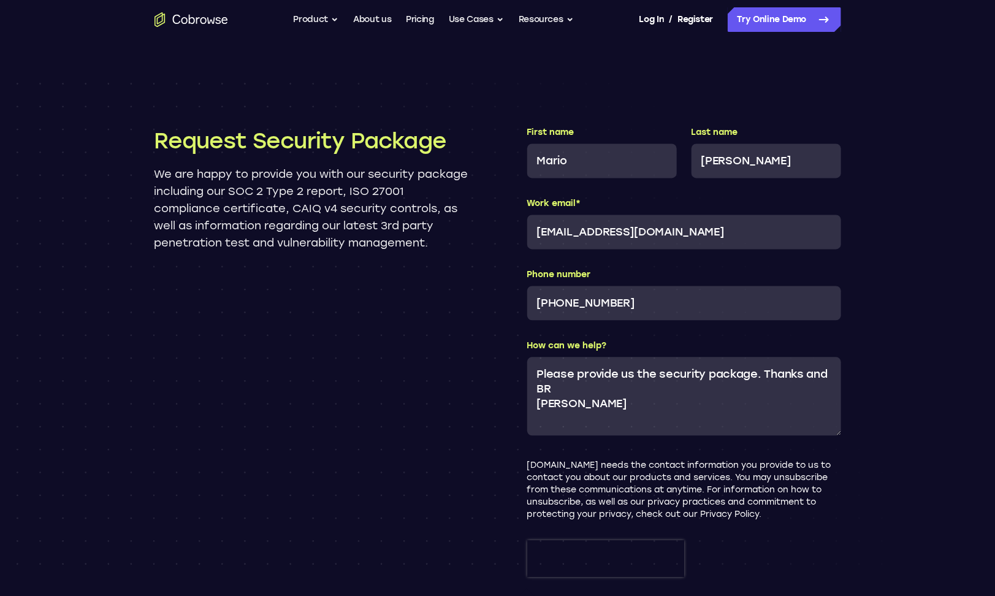
click at [300, 207] on p "We are happy to provide you with our security package including our SOC 2 Type …" at bounding box center [311, 208] width 314 height 86
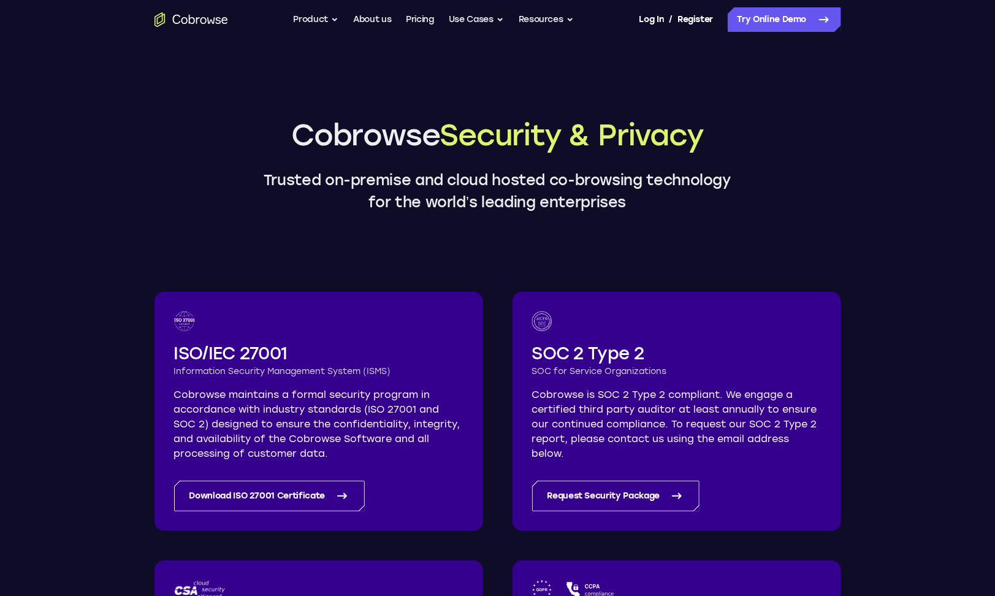
scroll to position [0, 0]
